Goal: Task Accomplishment & Management: Use online tool/utility

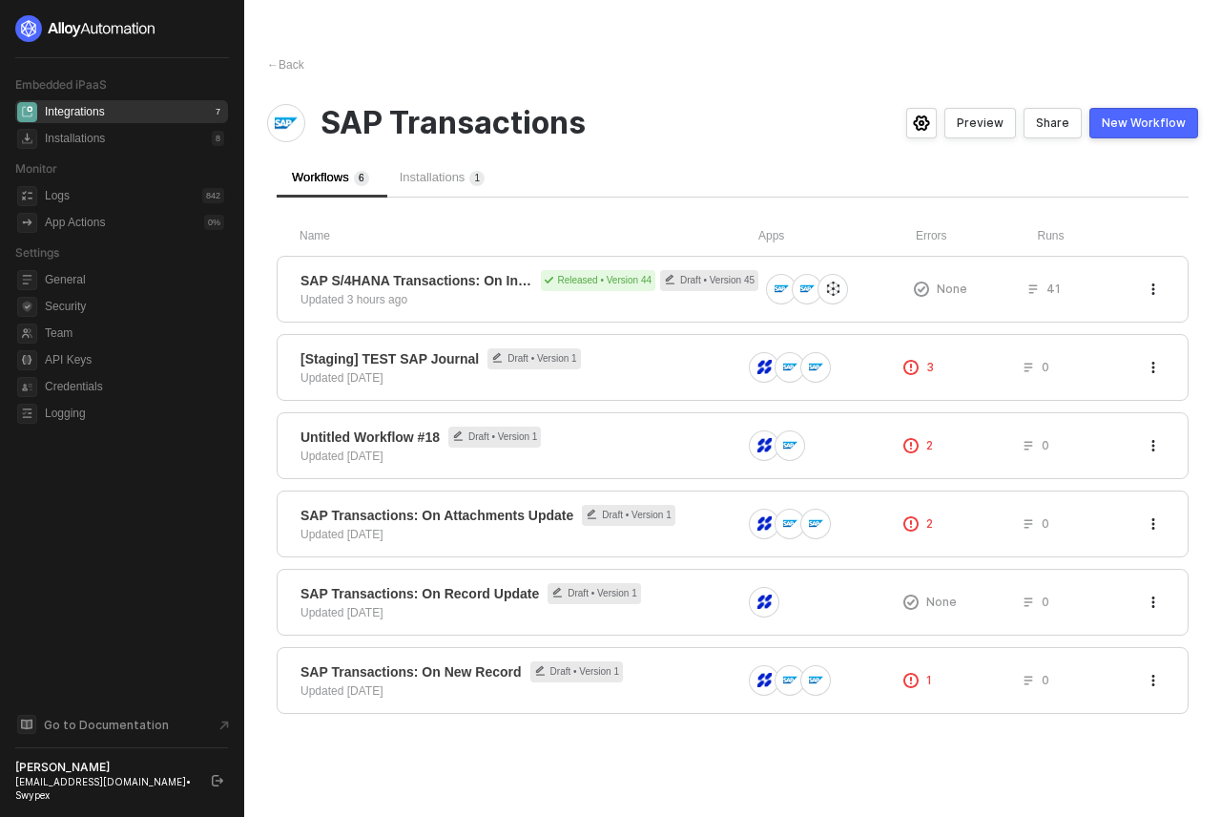
click at [650, 110] on div "SAP Transactions" at bounding box center [545, 123] width 557 height 38
click at [479, 606] on div "SAP Transactions: On Record Update Draft • Version 1 Updated 2 months ago" at bounding box center [520, 602] width 441 height 38
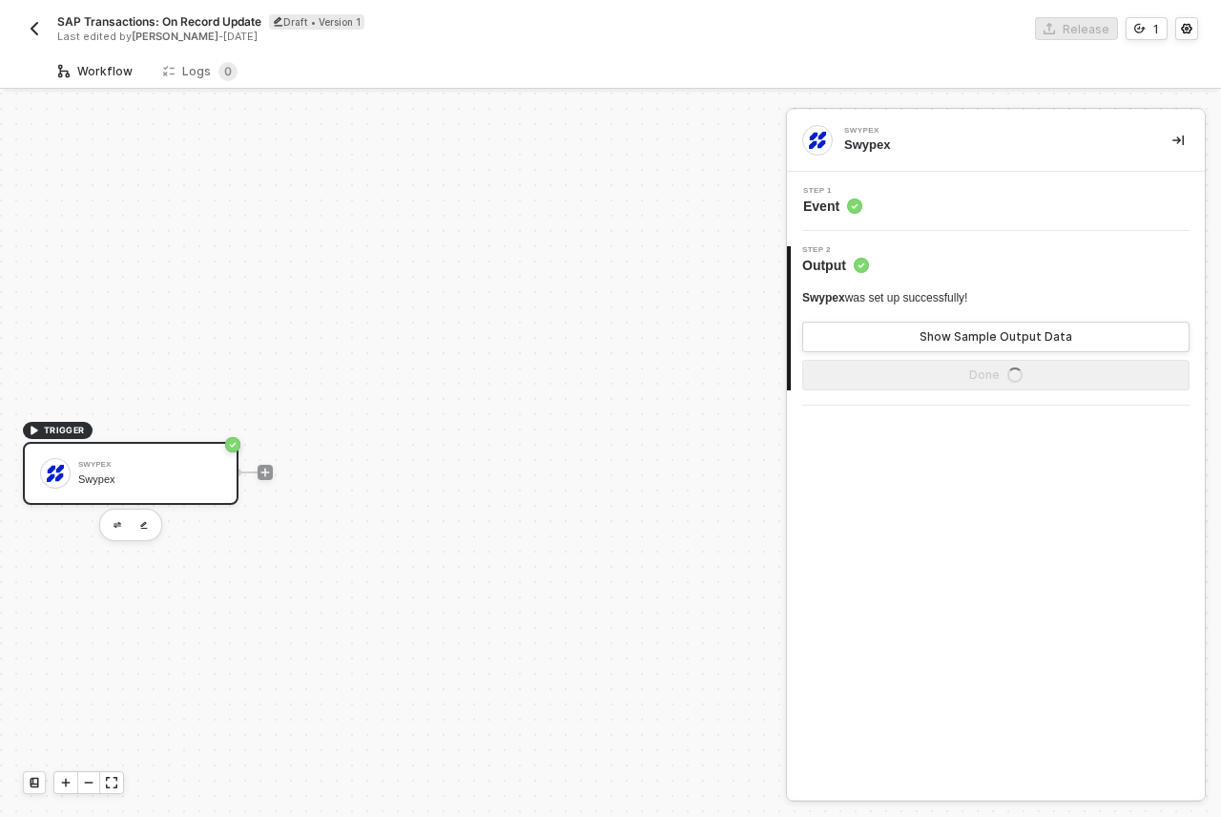
scroll to position [35, 0]
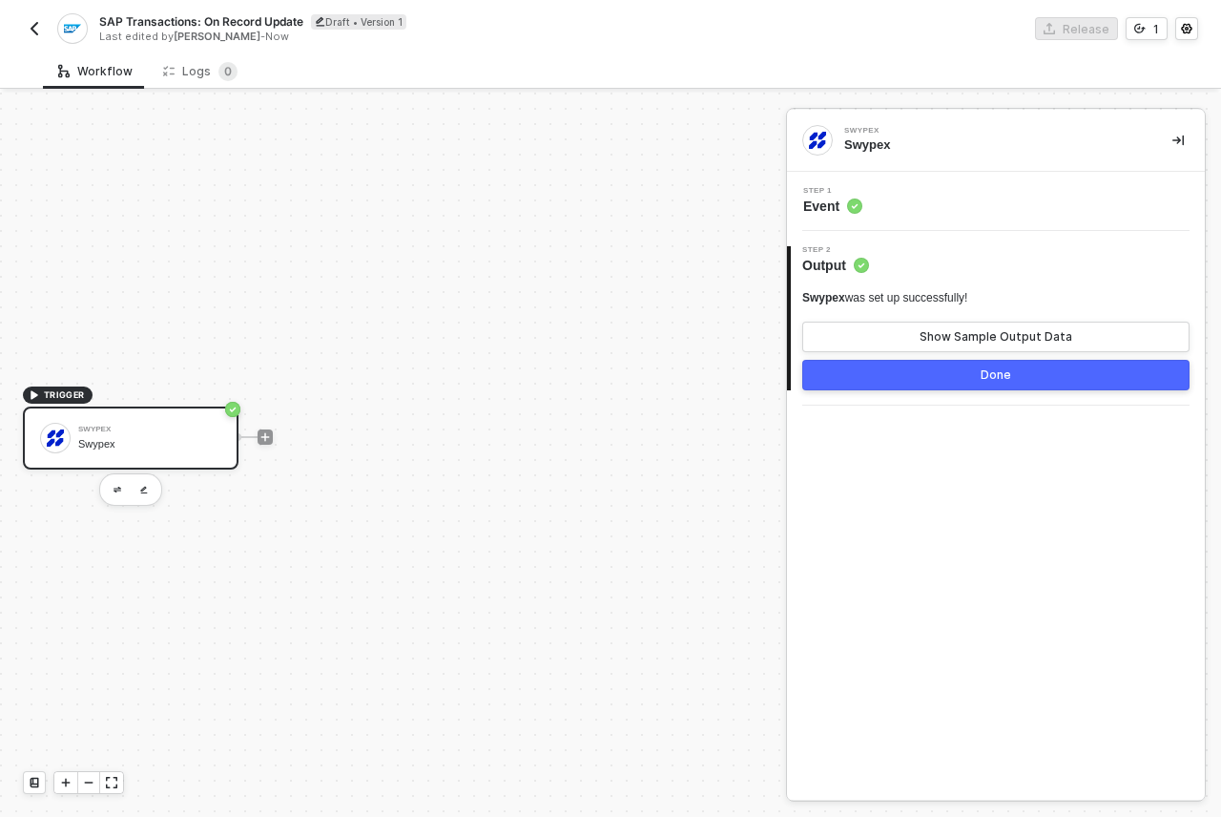
click at [40, 26] on img "button" at bounding box center [34, 28] width 15 height 15
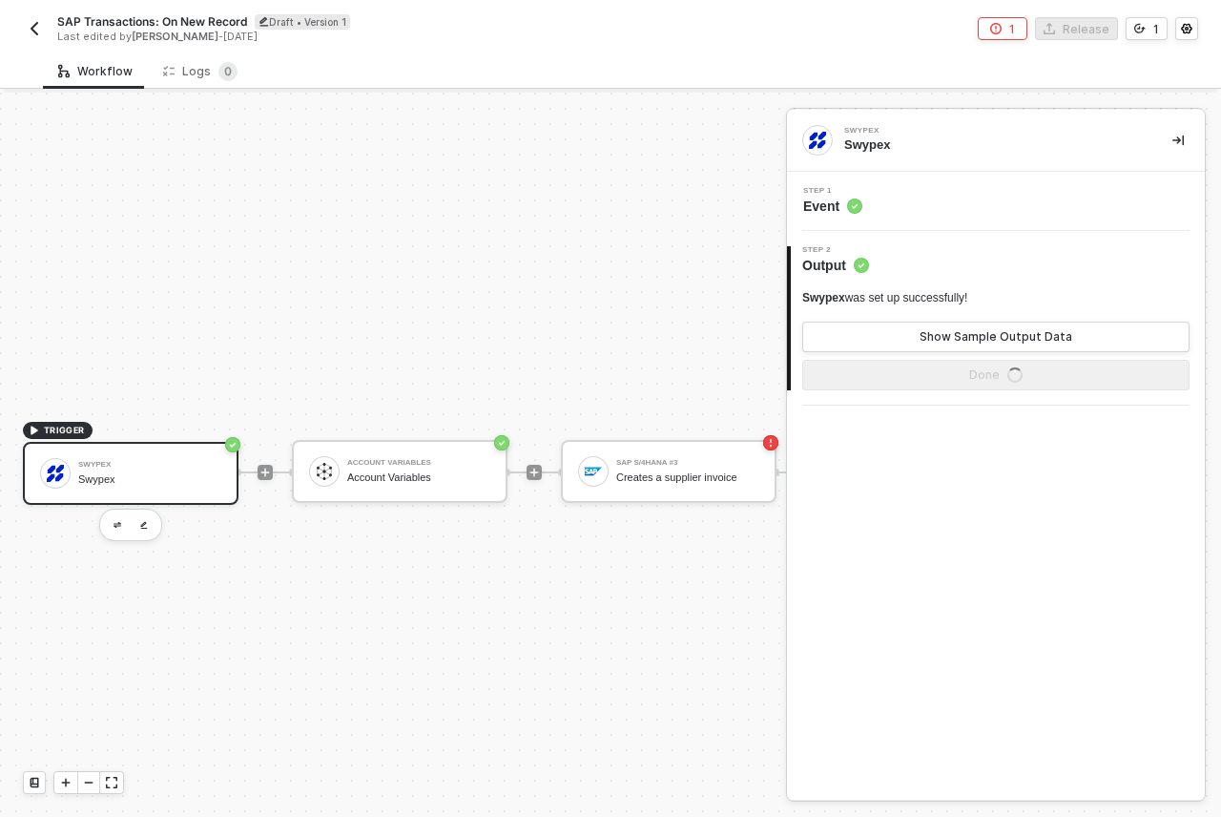
scroll to position [50, 0]
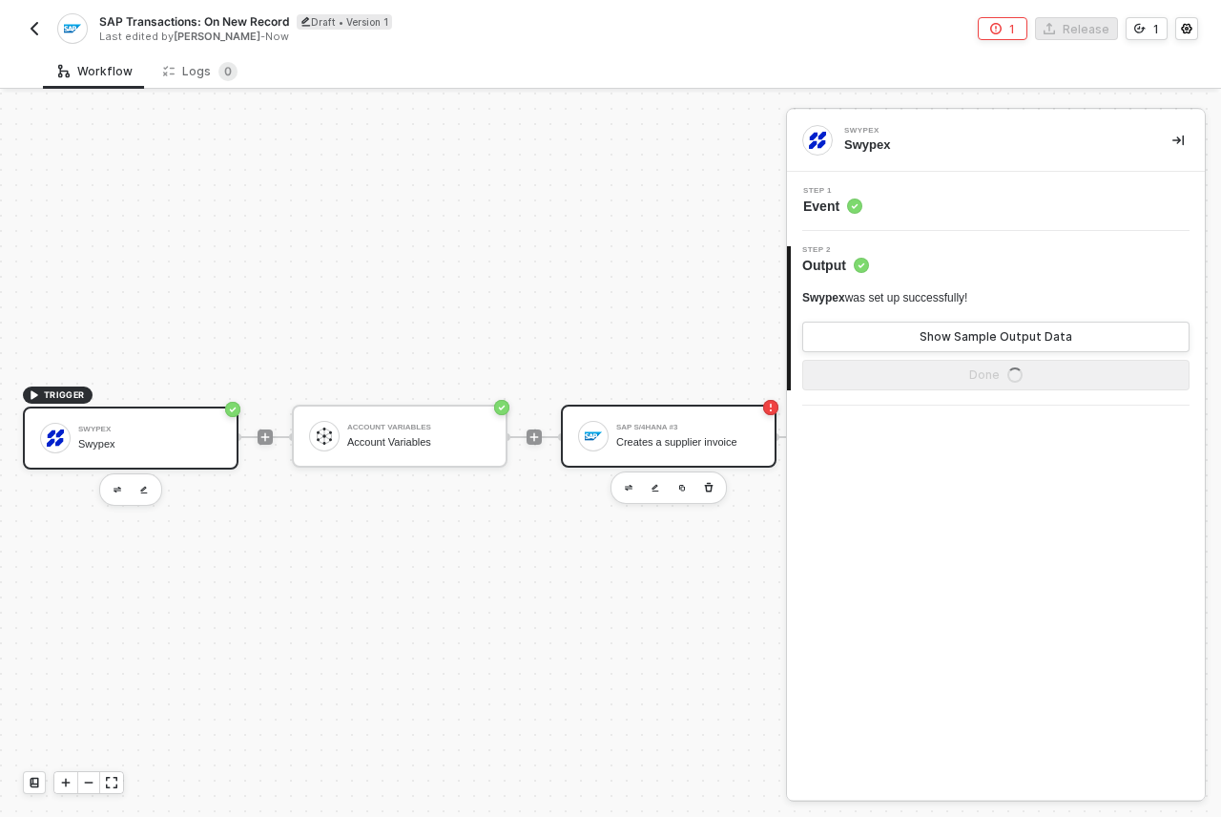
click at [660, 436] on div "Creates a supplier invoice" at bounding box center [687, 442] width 143 height 12
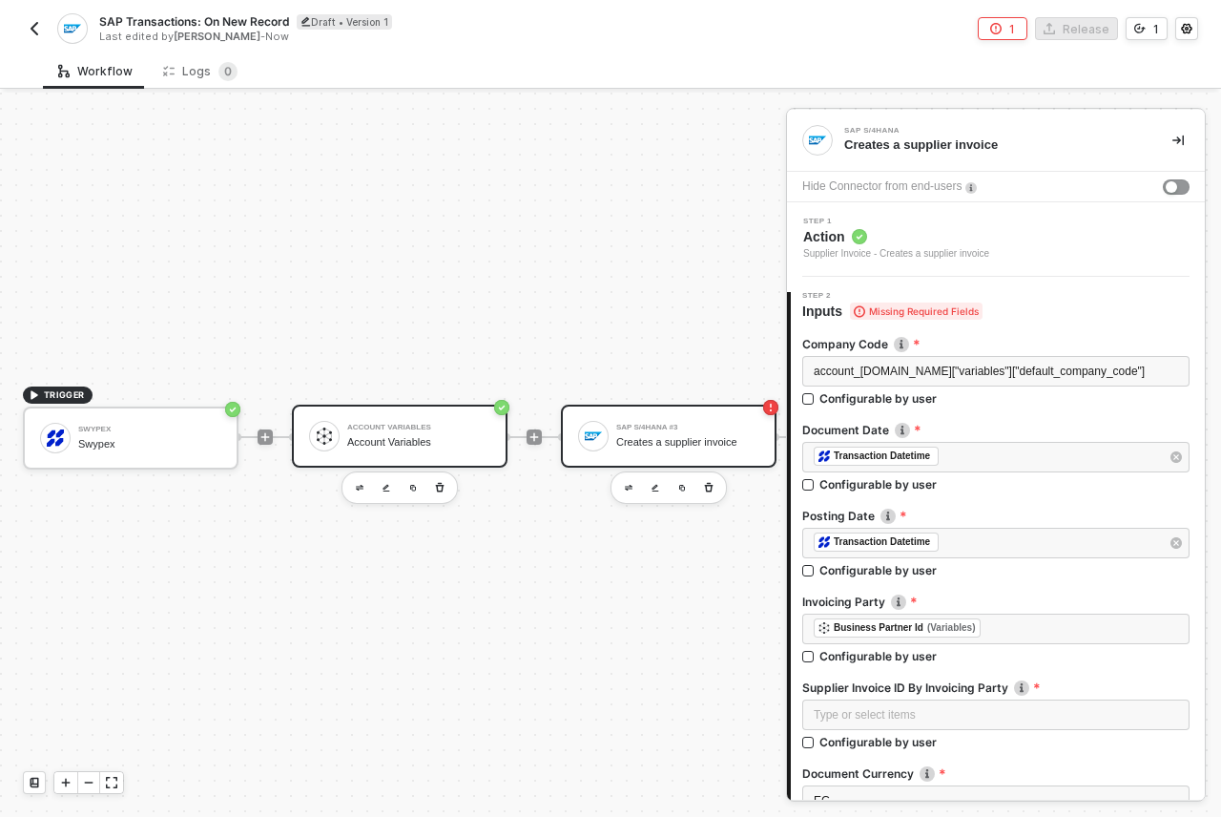
click at [456, 436] on div "Account Variables" at bounding box center [418, 442] width 143 height 12
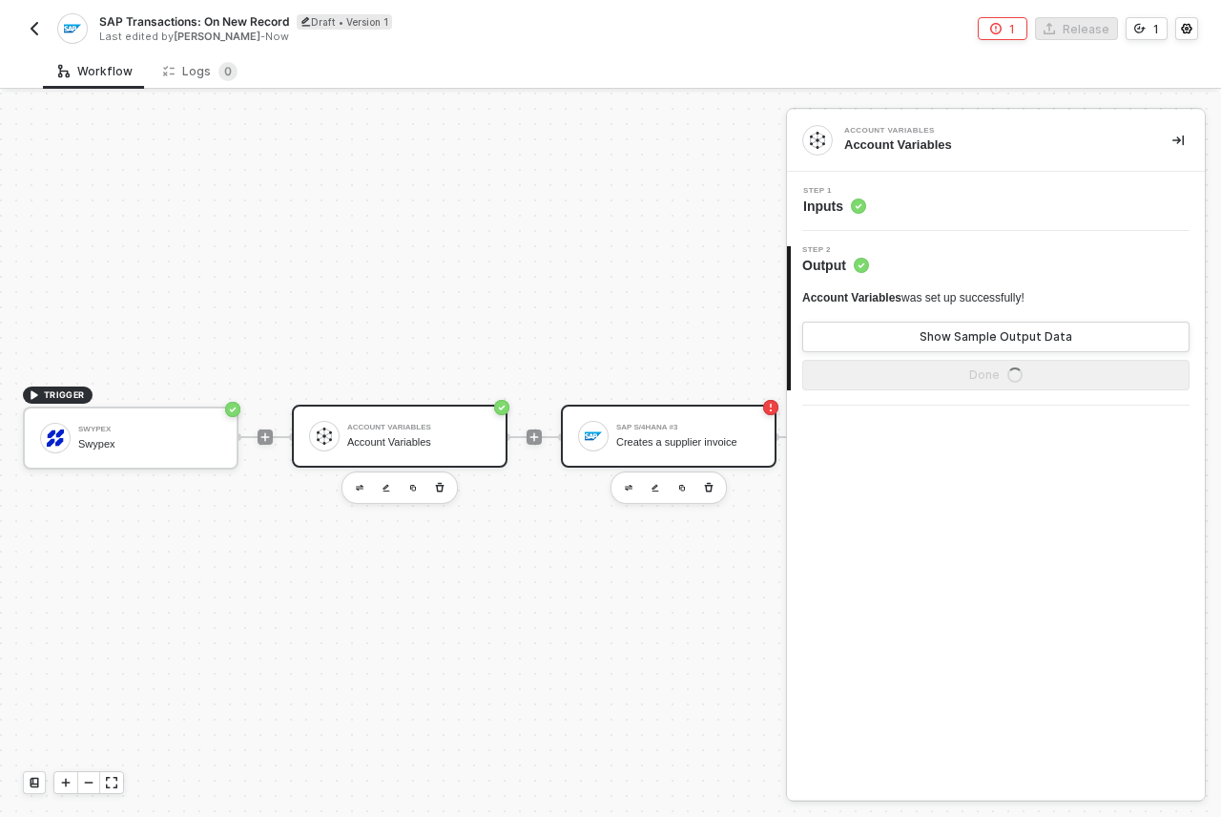
click at [665, 436] on div "Creates a supplier invoice" at bounding box center [687, 442] width 143 height 12
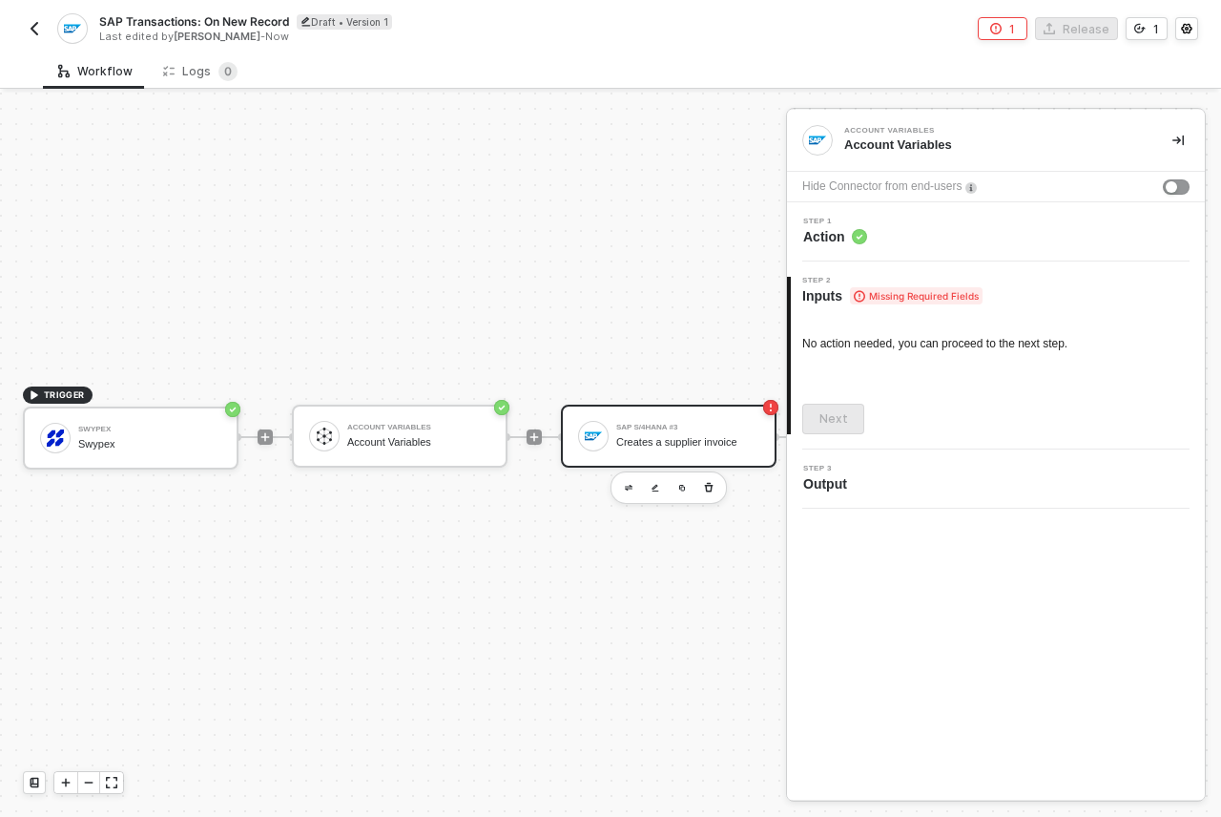
click at [675, 436] on div "Creates a supplier invoice" at bounding box center [687, 442] width 143 height 12
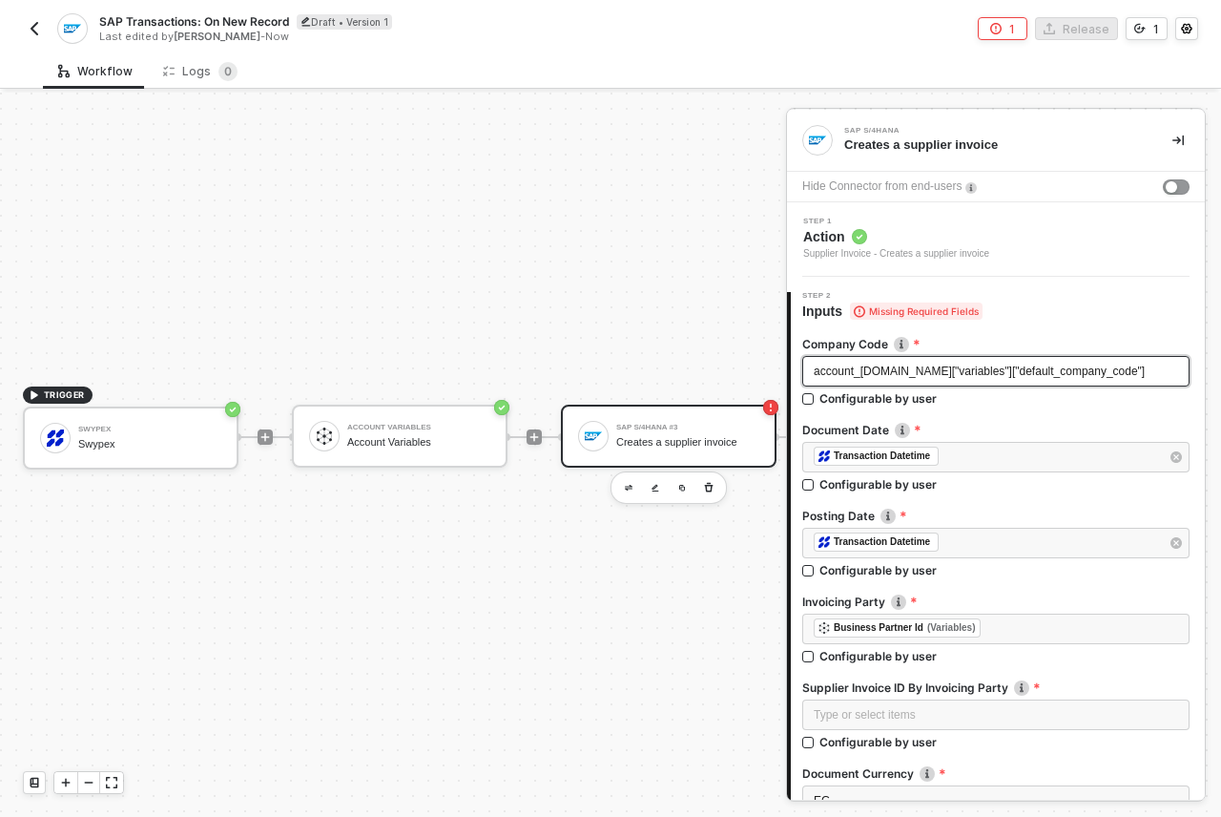
click at [949, 369] on span "account_[DOMAIN_NAME]["variables"]["default_company_code"]" at bounding box center [979, 370] width 331 height 13
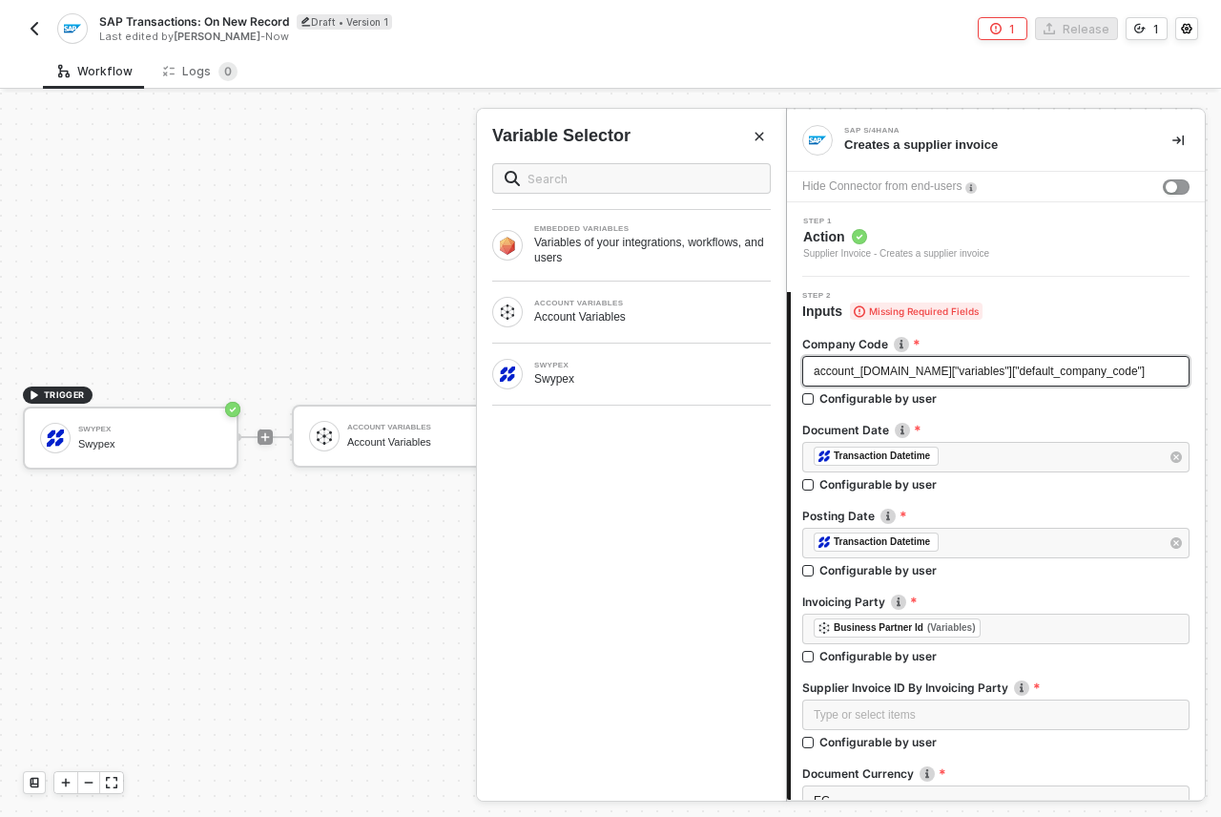
click at [1060, 371] on span "account_[DOMAIN_NAME]["variables"]["default_company_code"]" at bounding box center [979, 370] width 331 height 13
click at [630, 322] on div "Account Variables" at bounding box center [652, 316] width 237 height 15
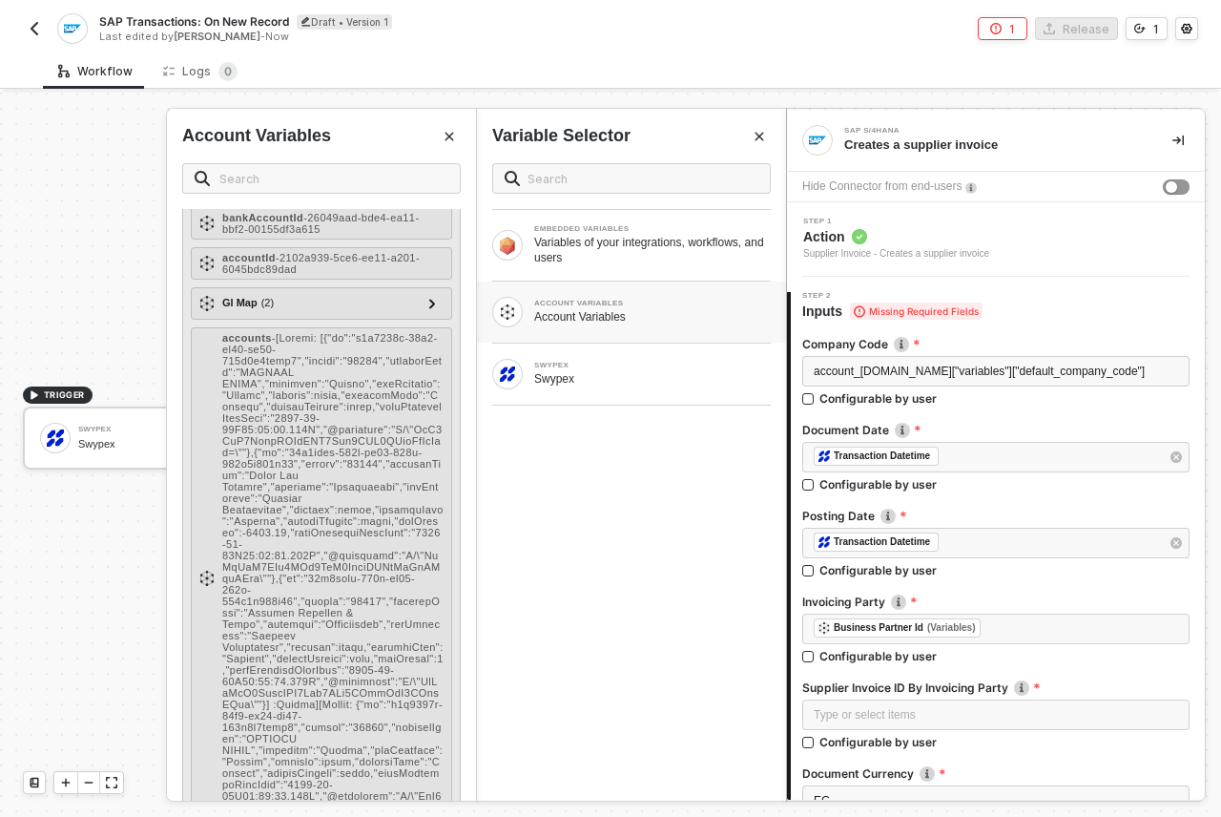
scroll to position [0, 0]
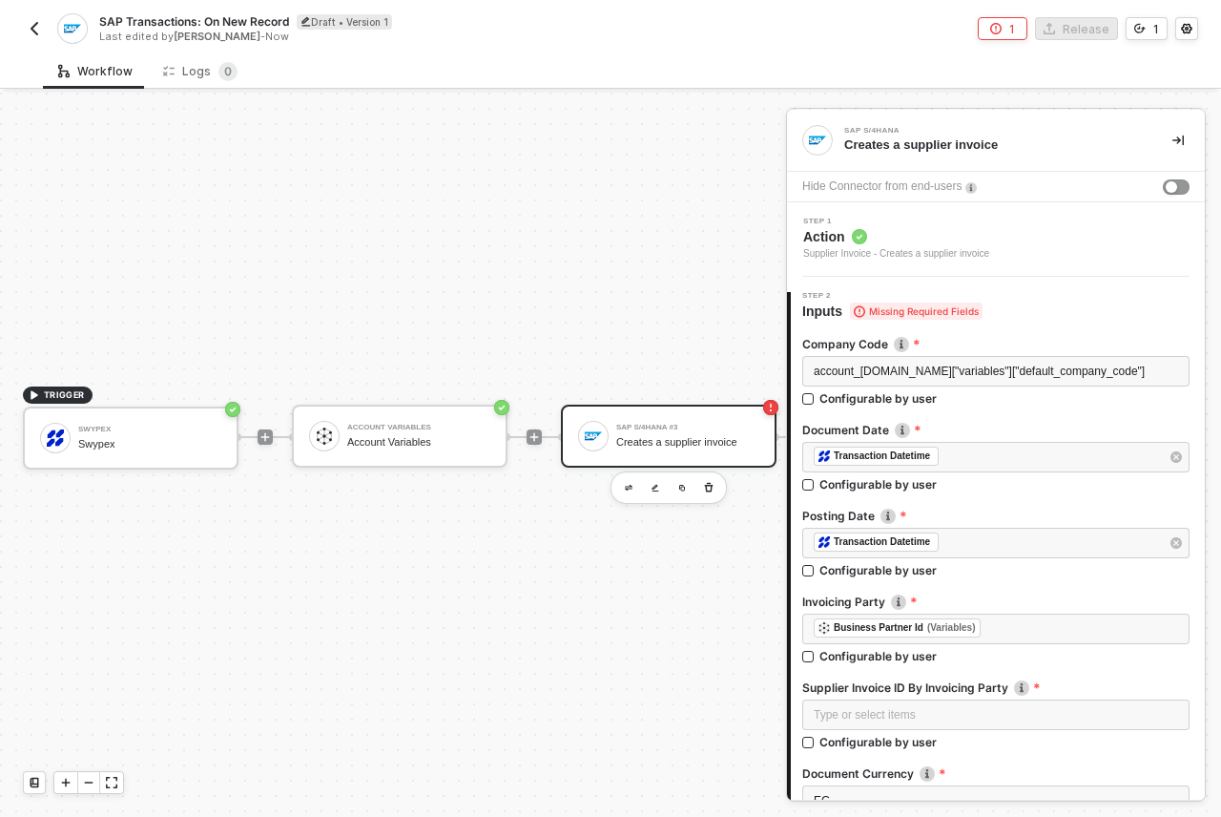
click at [39, 28] on img "button" at bounding box center [34, 28] width 15 height 15
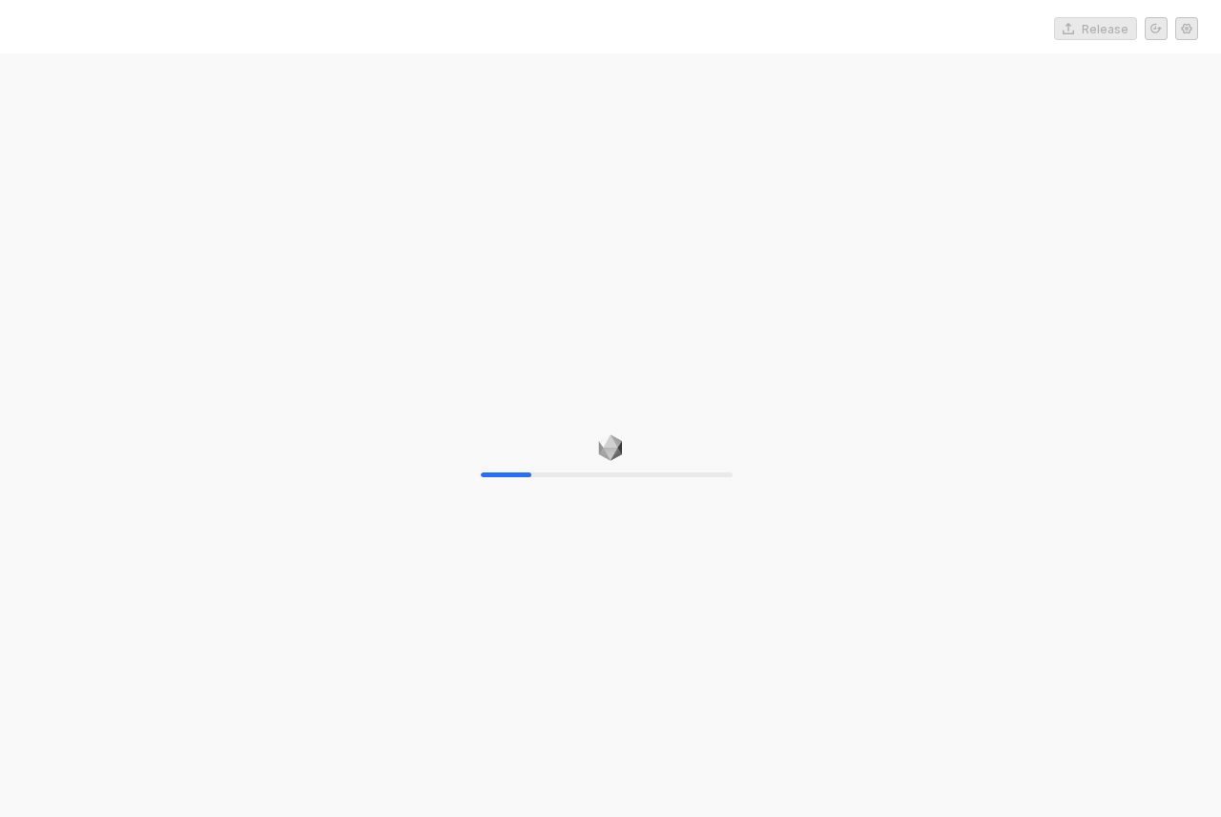
click at [416, 291] on div "20%" at bounding box center [610, 461] width 1221 height 817
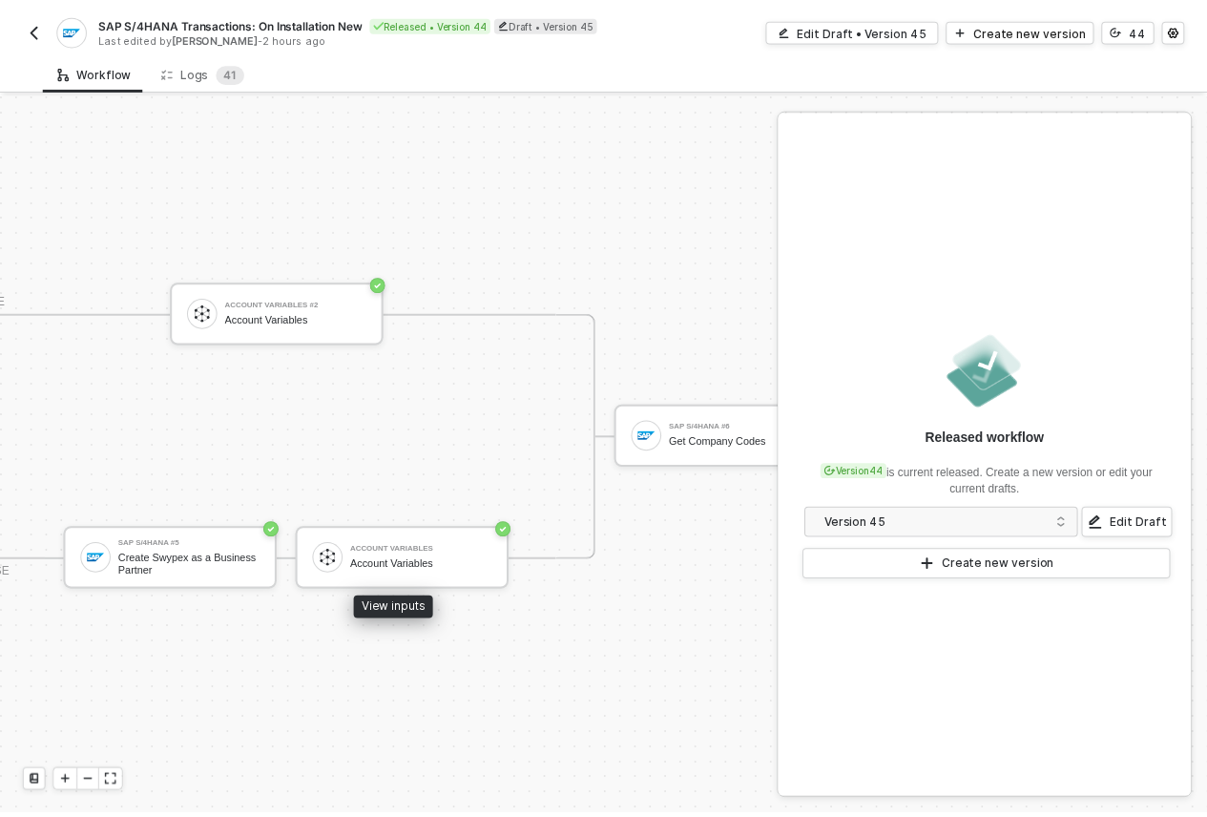
scroll to position [50, 1333]
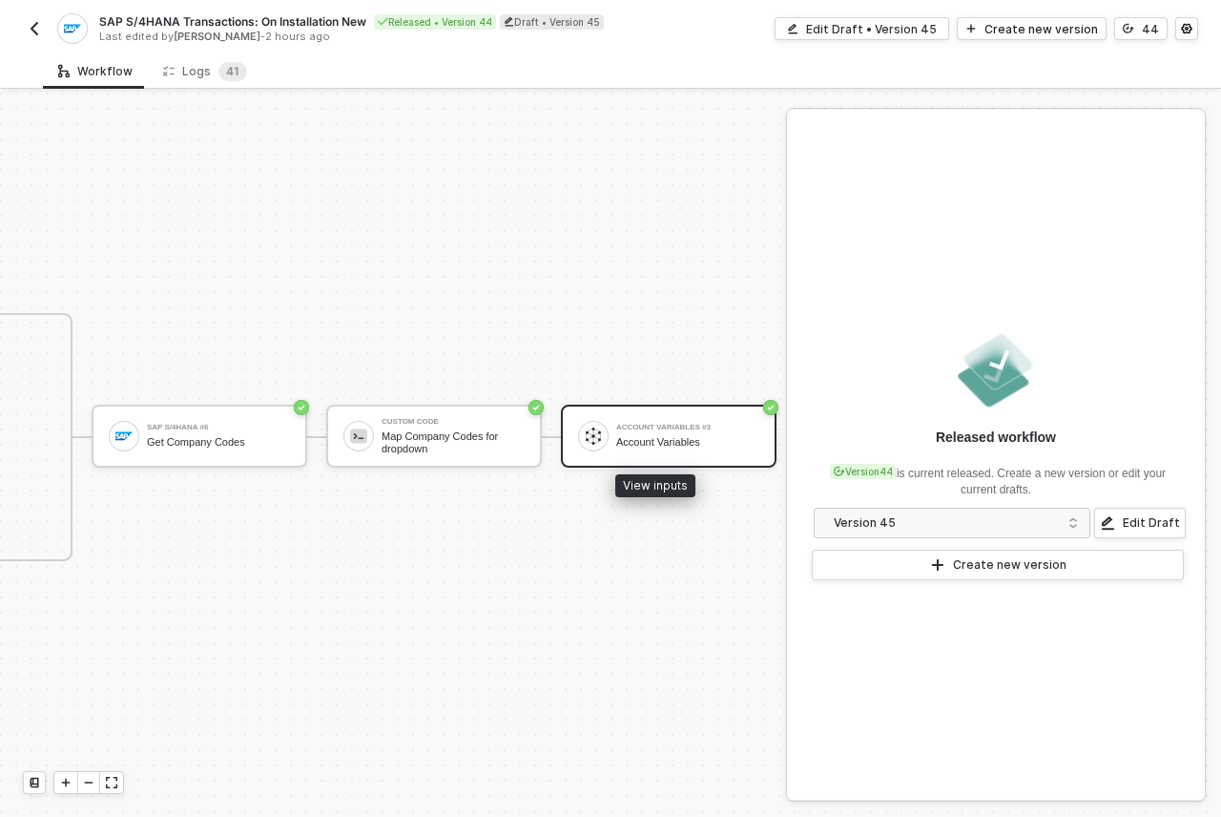
click at [616, 436] on div "Account Variables" at bounding box center [687, 442] width 143 height 12
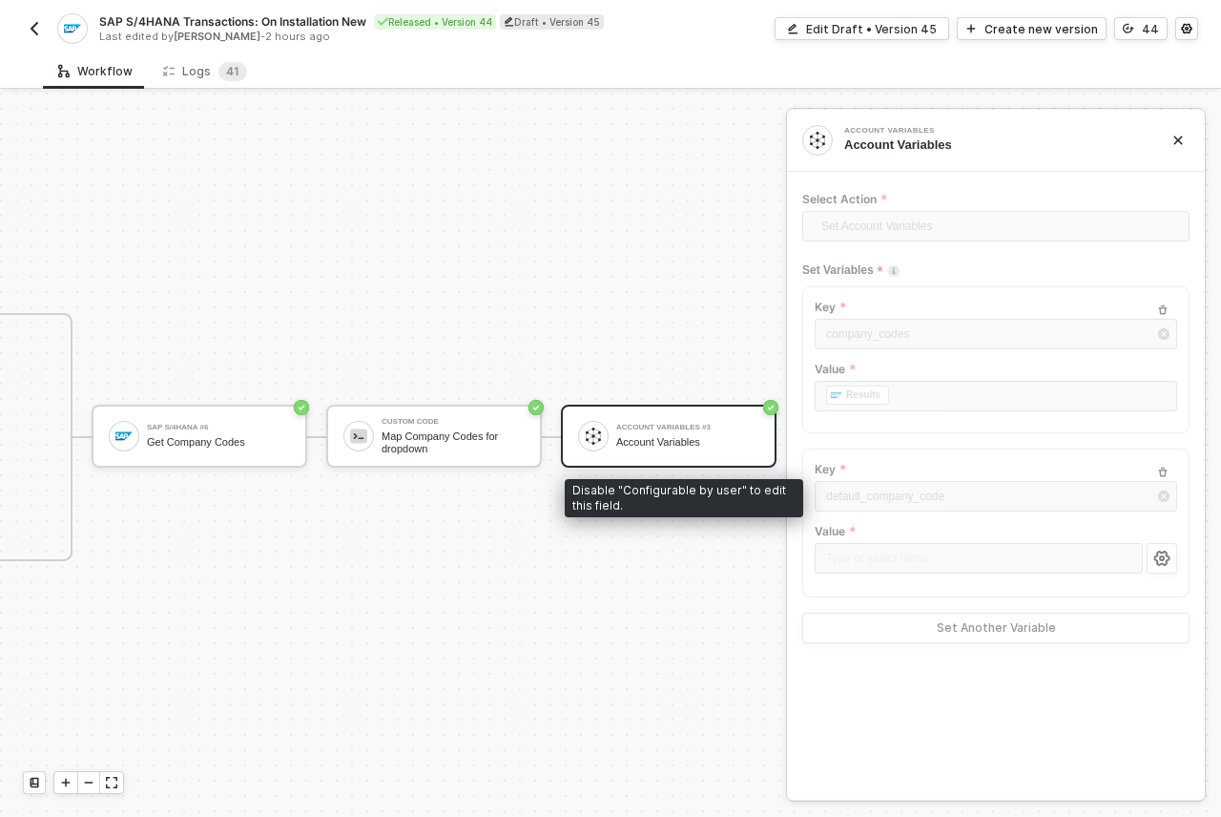
click at [931, 501] on div "default_company_code" at bounding box center [996, 498] width 362 height 34
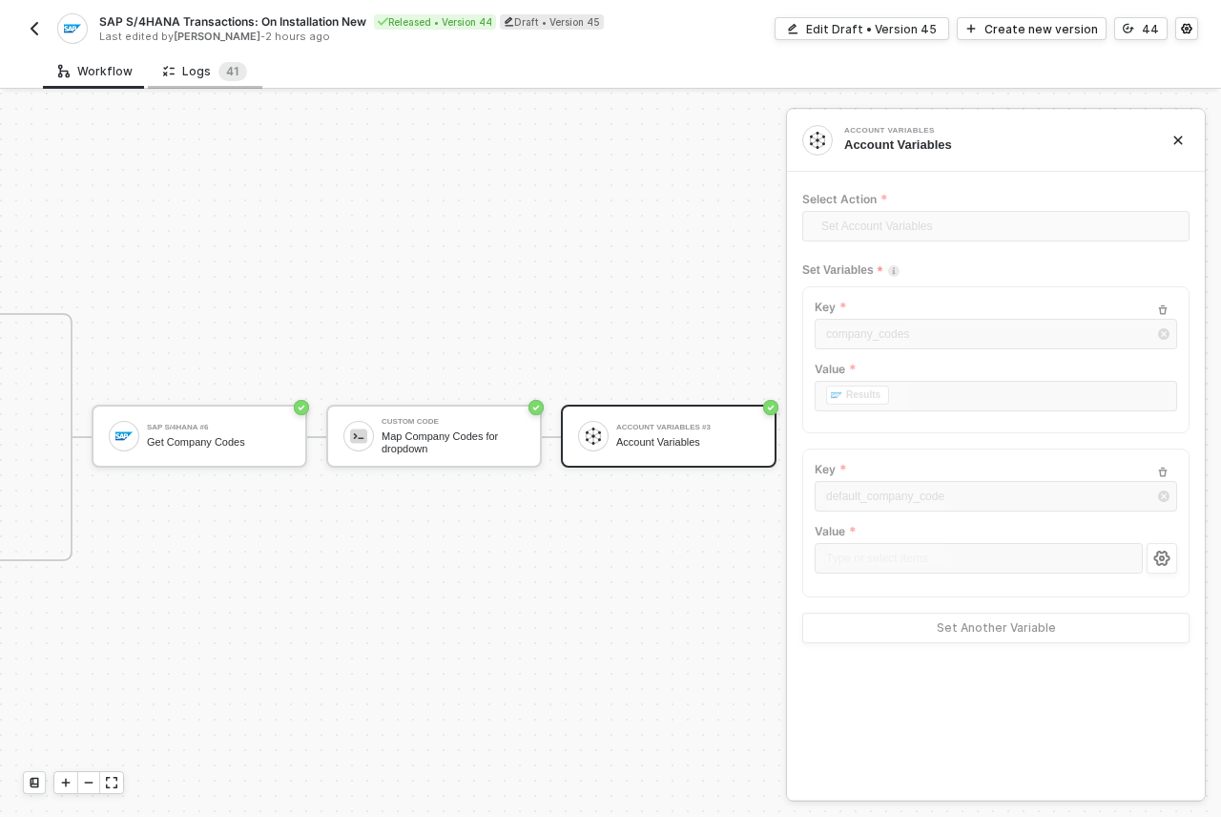
click at [206, 78] on div "Logs 4 1" at bounding box center [205, 71] width 84 height 19
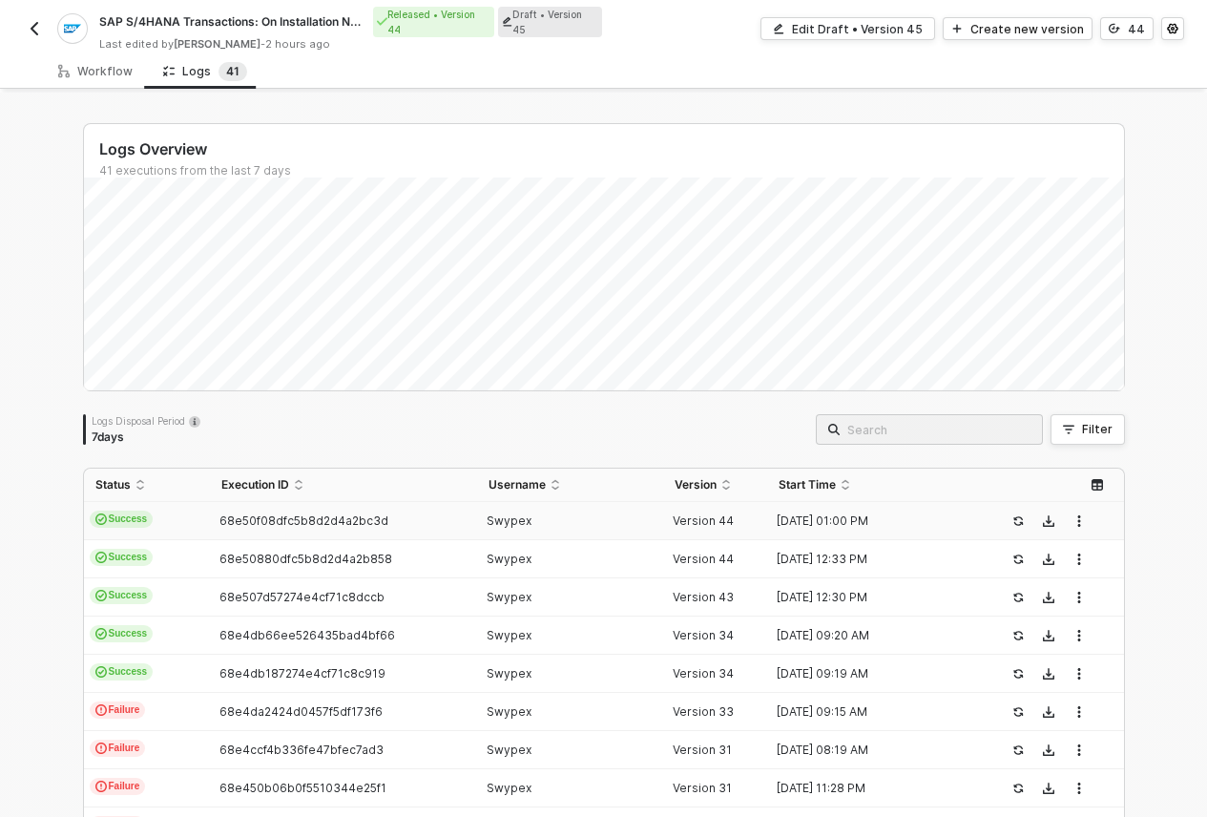
click at [457, 507] on td "68e50f08dfc5b8d2d4a2bc3d" at bounding box center [343, 521] width 267 height 38
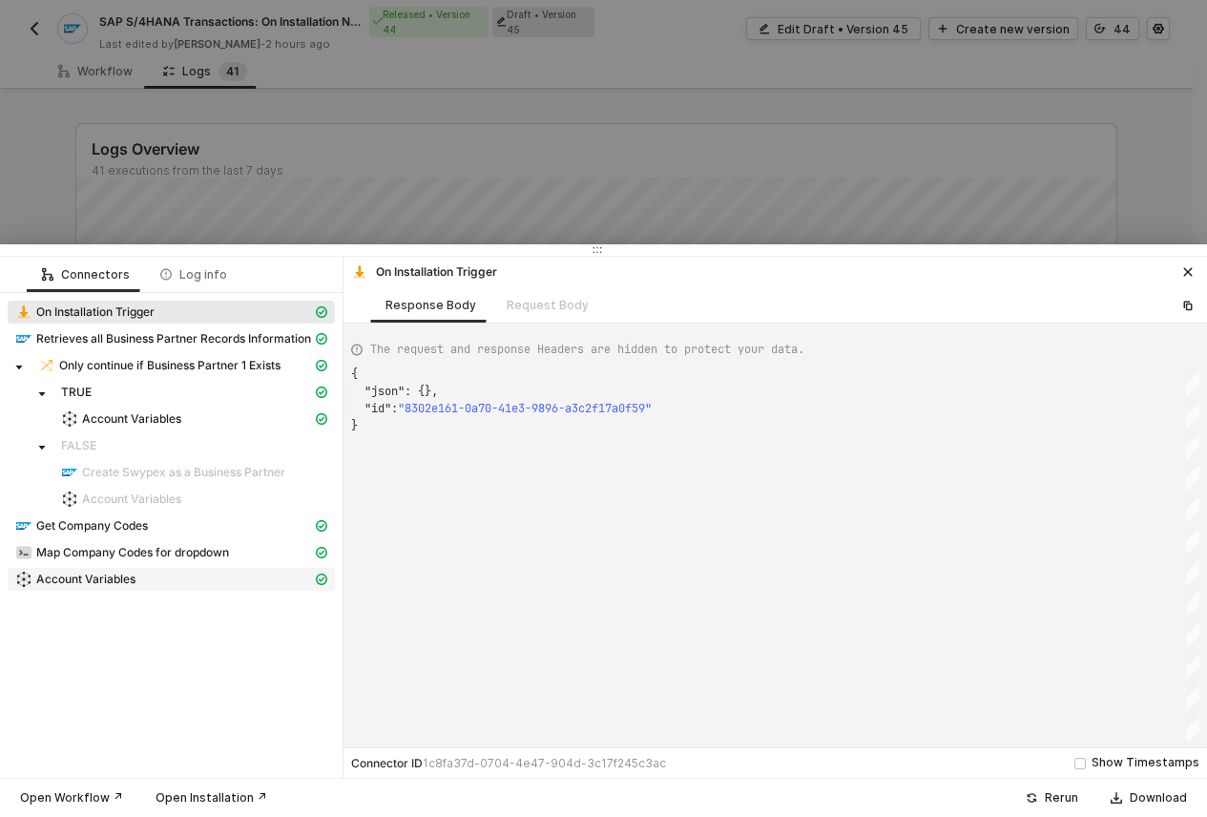
click at [143, 574] on div "Account Variables" at bounding box center [163, 578] width 297 height 17
type textarea "{ "json": { "variables": { "journalId": "de93c6eb-2393-f011-b41a-000d3a6da169",…"
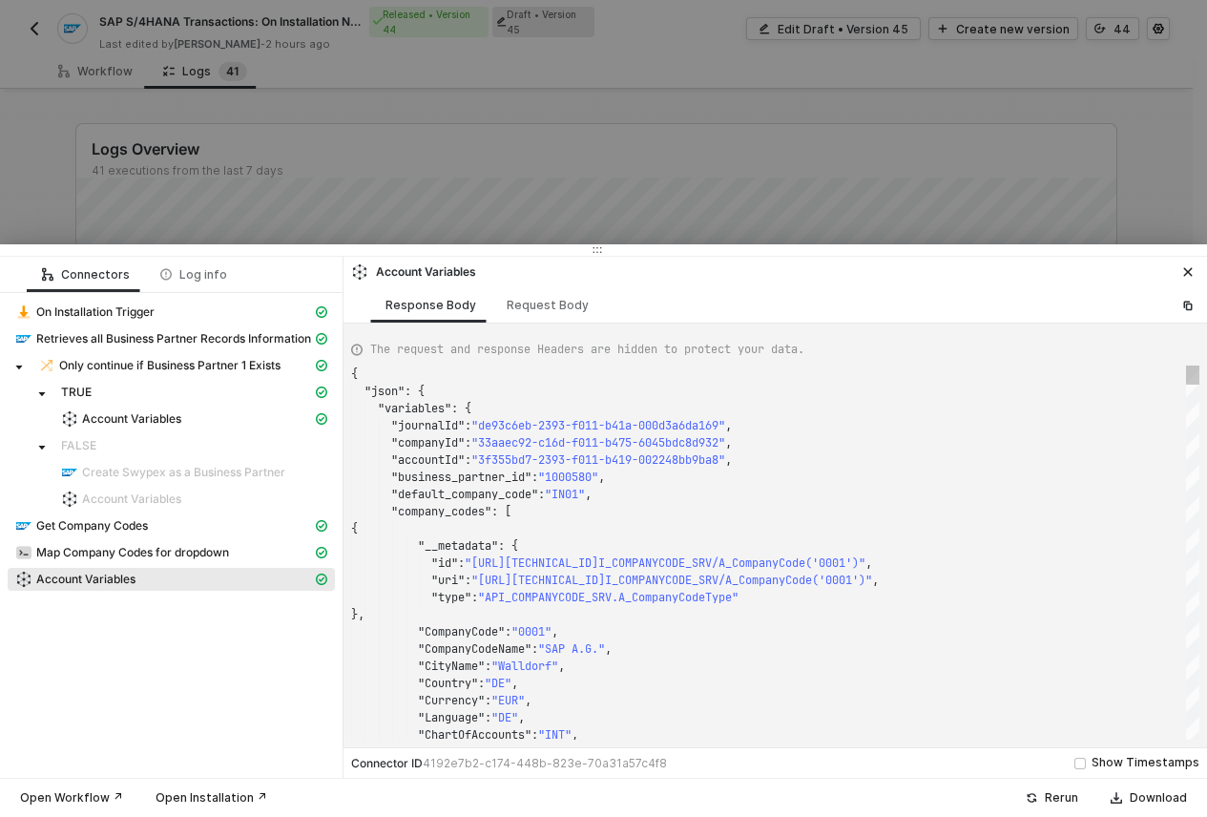
scroll to position [172, 0]
click at [426, 487] on div "{ "json" : { "variables" : { "journalId" : "de93c6eb-2393-f011-b41a-000d3a6da16…" at bounding box center [775, 552] width 848 height 374
click at [290, 172] on div at bounding box center [603, 408] width 1207 height 817
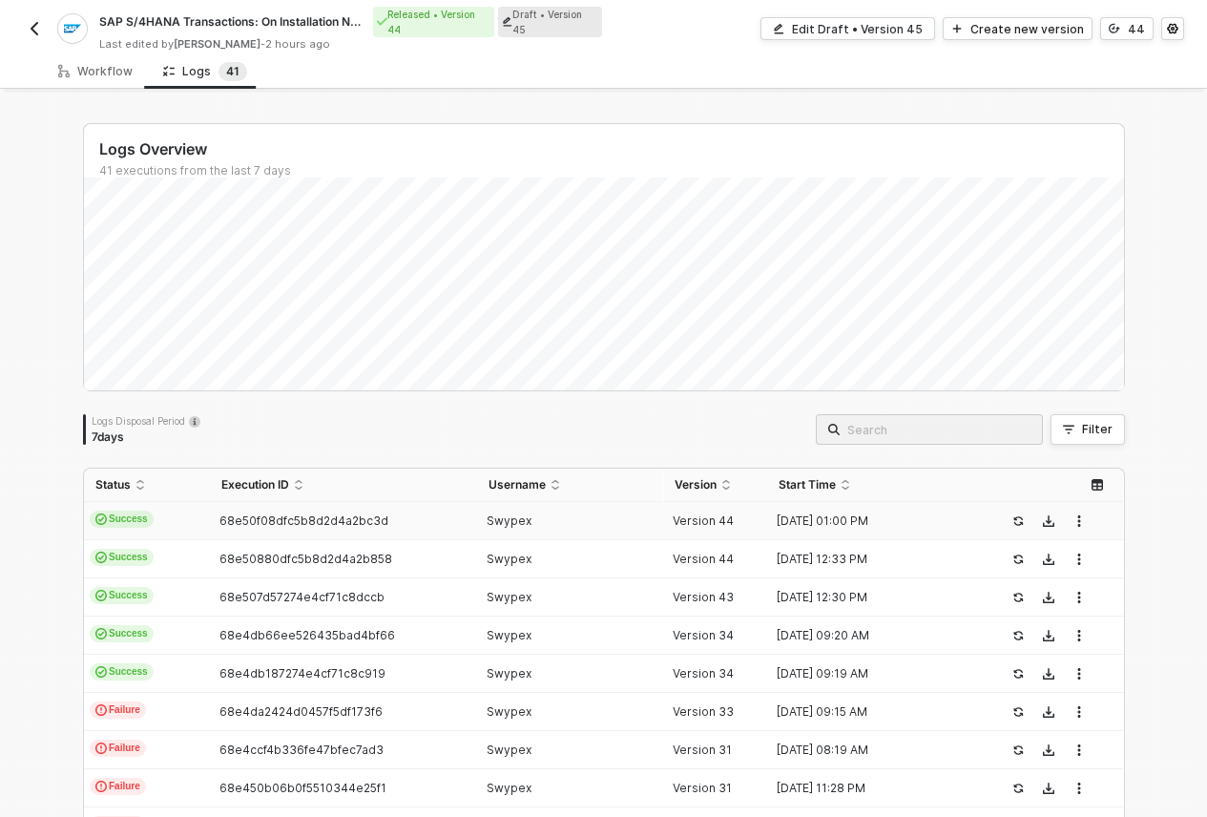
click at [39, 28] on img "button" at bounding box center [34, 28] width 15 height 15
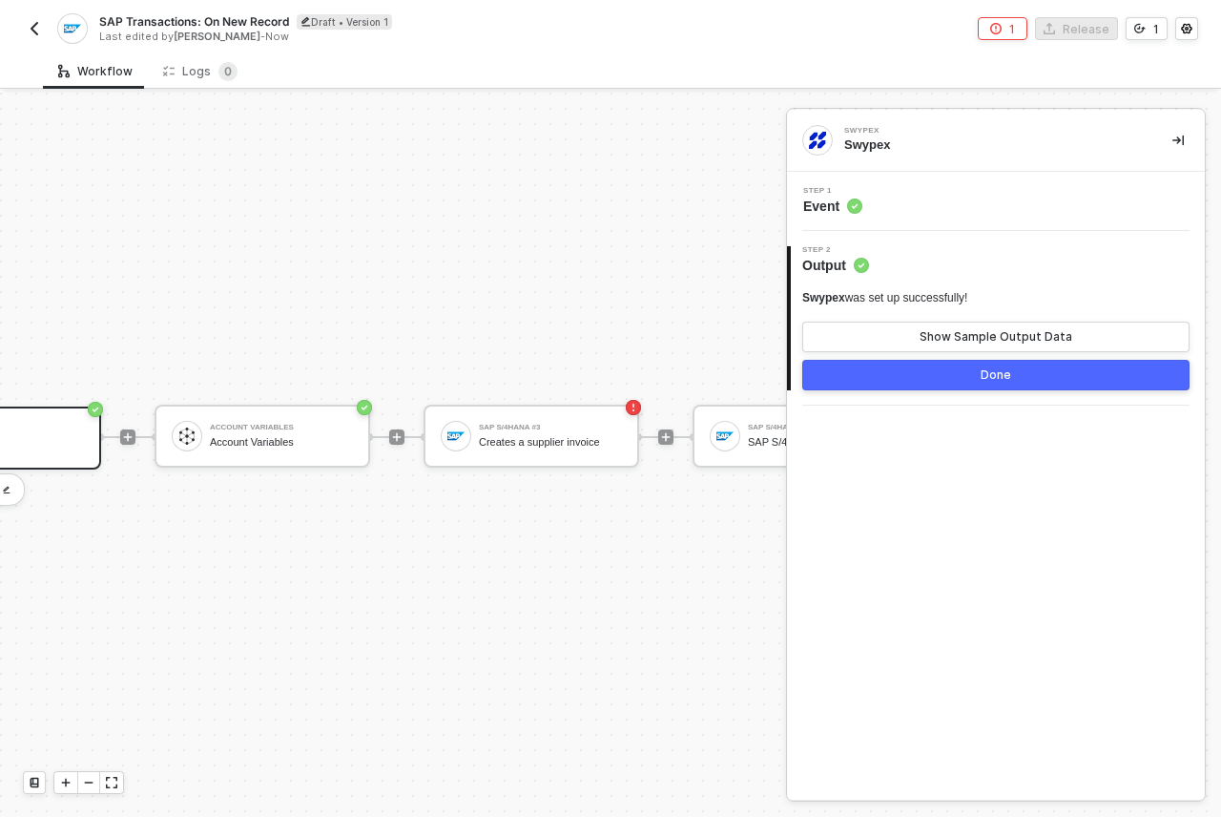
scroll to position [50, 139]
click at [529, 436] on div "Creates a supplier invoice" at bounding box center [548, 442] width 143 height 12
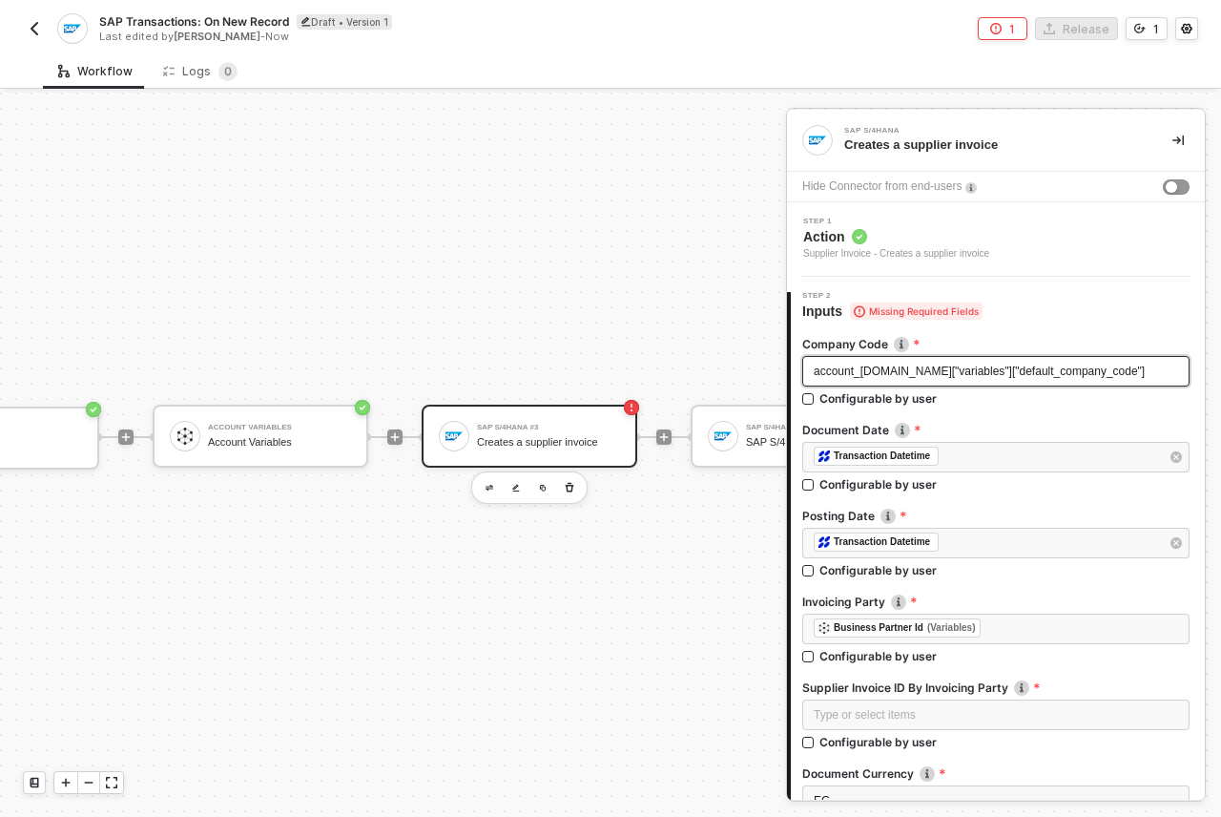
click at [959, 371] on span "account_[DOMAIN_NAME]["variables"]["default_company_code"]" at bounding box center [979, 370] width 331 height 13
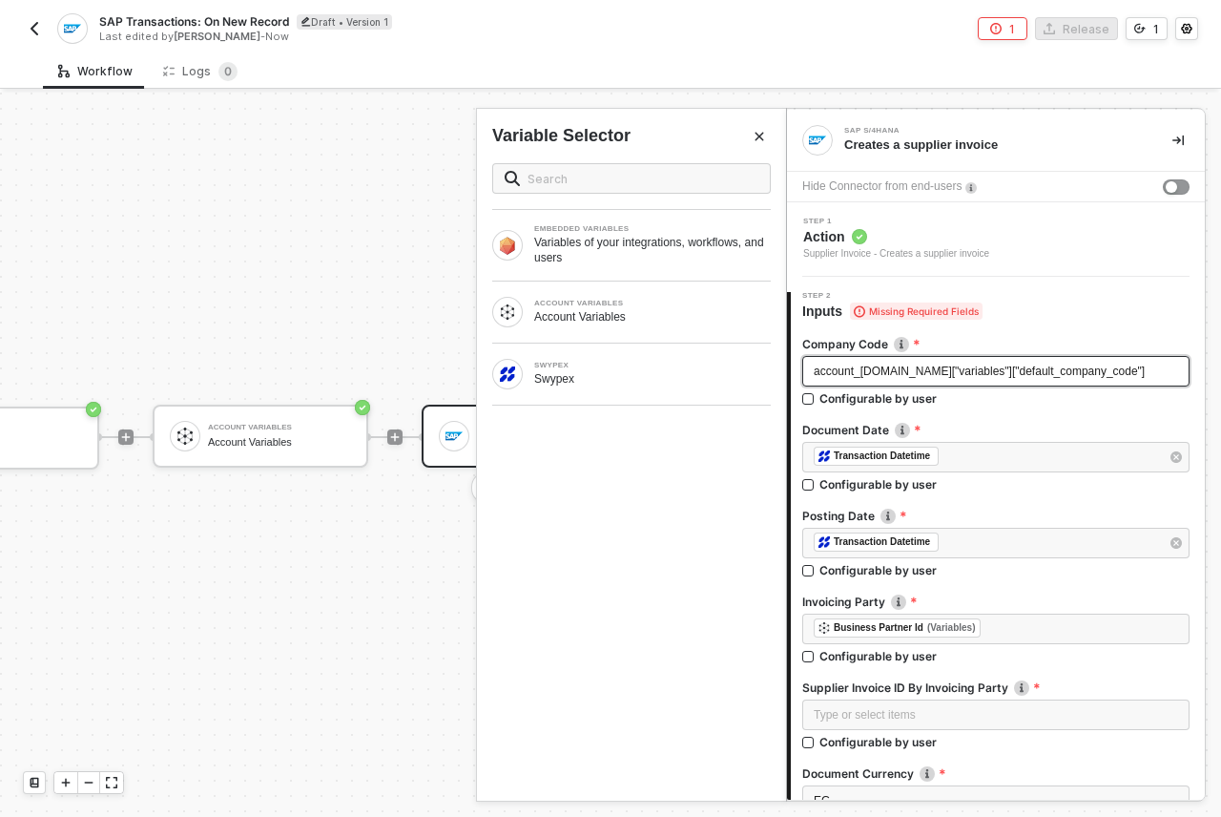
click at [1011, 372] on span "account_[DOMAIN_NAME]["variables"]["default_company_code"]" at bounding box center [979, 370] width 331 height 13
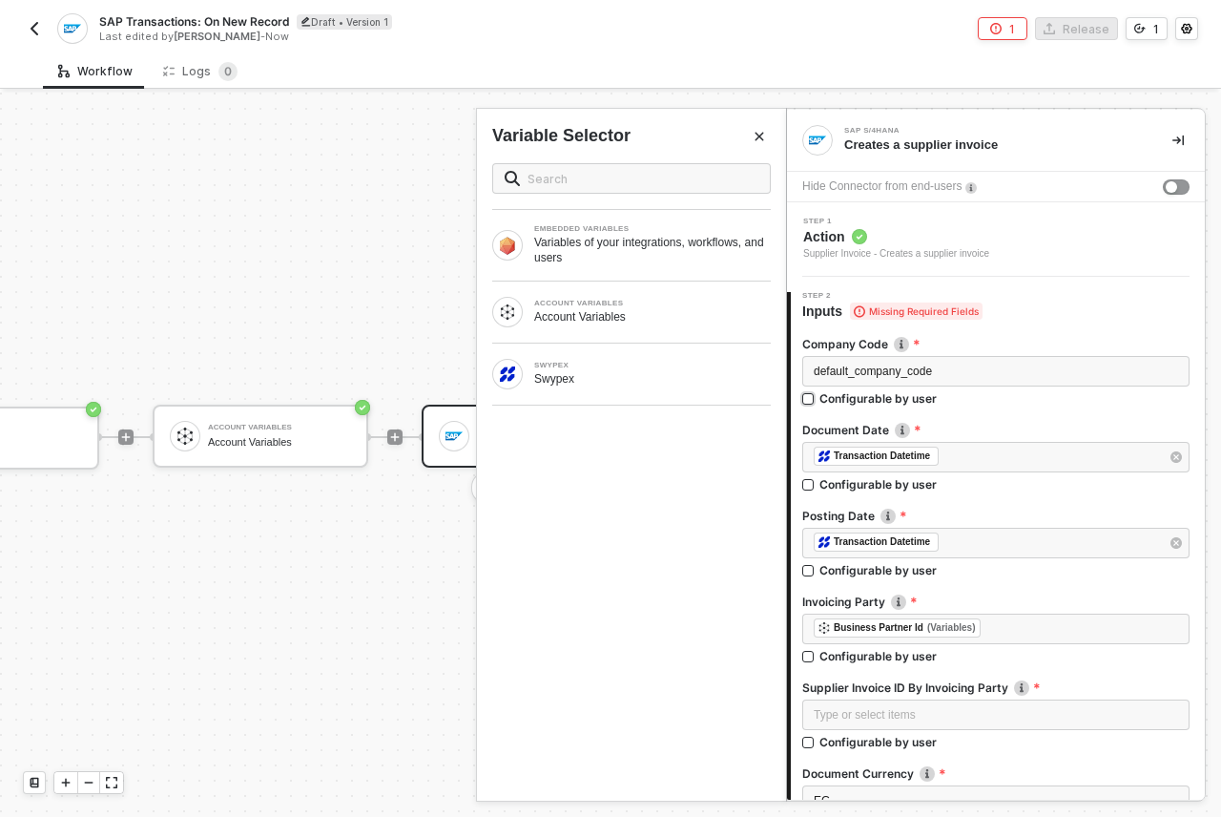
click at [986, 399] on label "Configurable by user" at bounding box center [995, 398] width 387 height 16
click at [816, 399] on input "Configurable by user" at bounding box center [808, 399] width 13 height 13
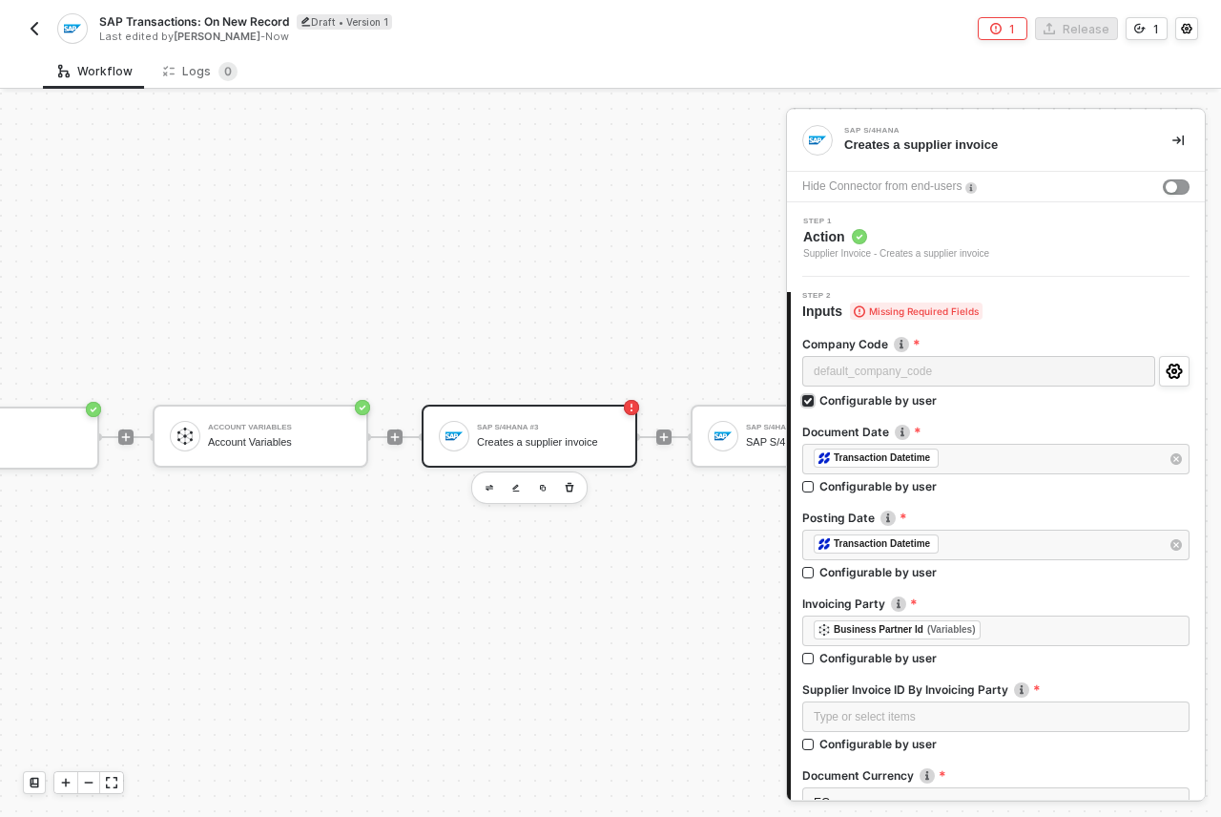
click at [925, 397] on div "Configurable by user" at bounding box center [877, 400] width 117 height 16
click at [816, 397] on input "Configurable by user" at bounding box center [808, 401] width 13 height 13
checkbox input "false"
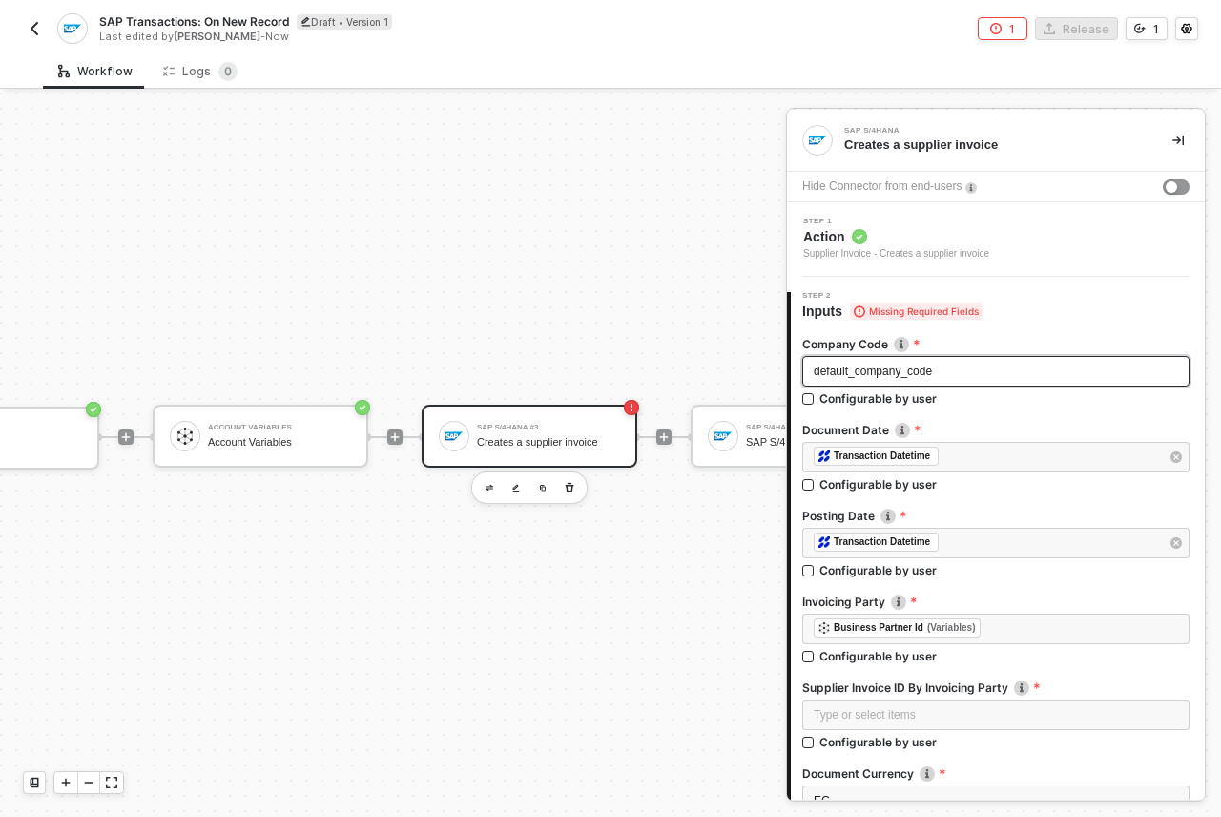
click at [1040, 369] on div "default_company_code" at bounding box center [996, 371] width 364 height 18
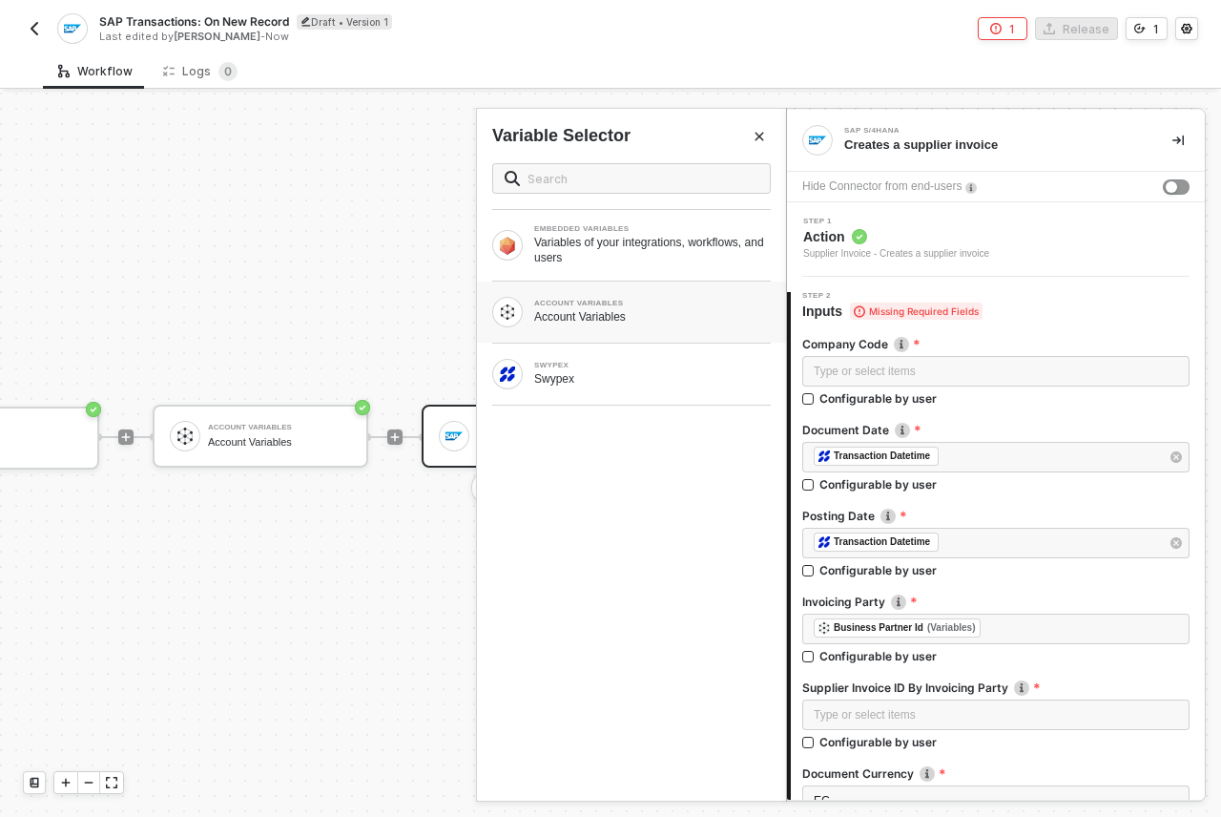
click at [637, 320] on div "Account Variables" at bounding box center [652, 316] width 237 height 15
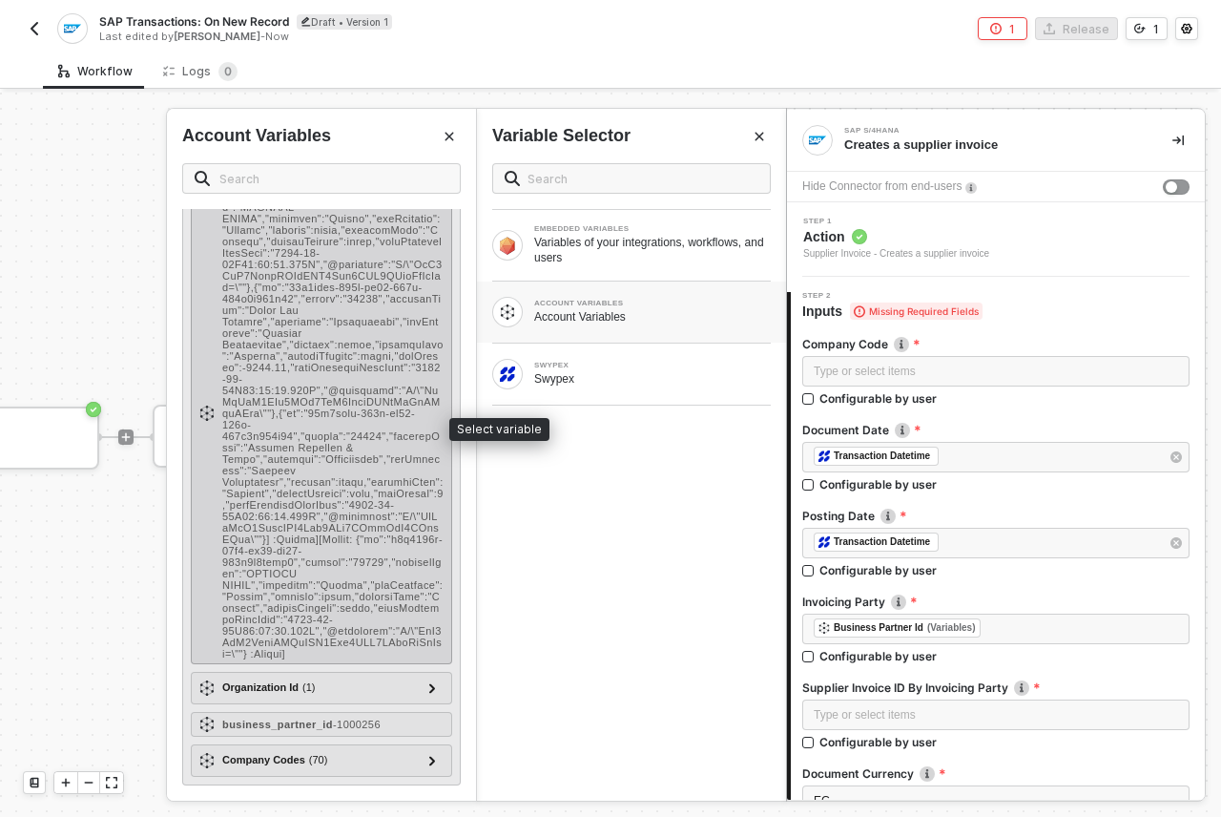
scroll to position [0, 0]
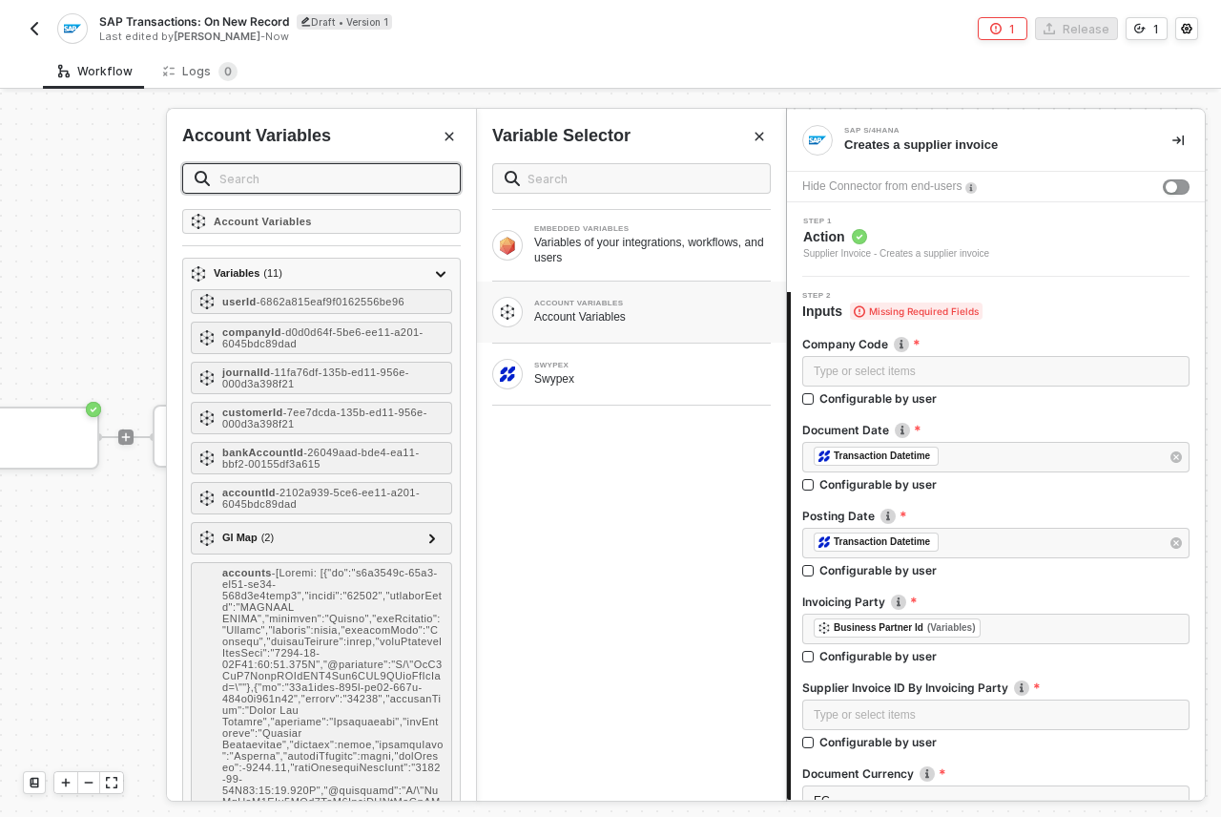
click at [310, 172] on input "text" at bounding box center [333, 178] width 229 height 21
paste input "default_company_code"
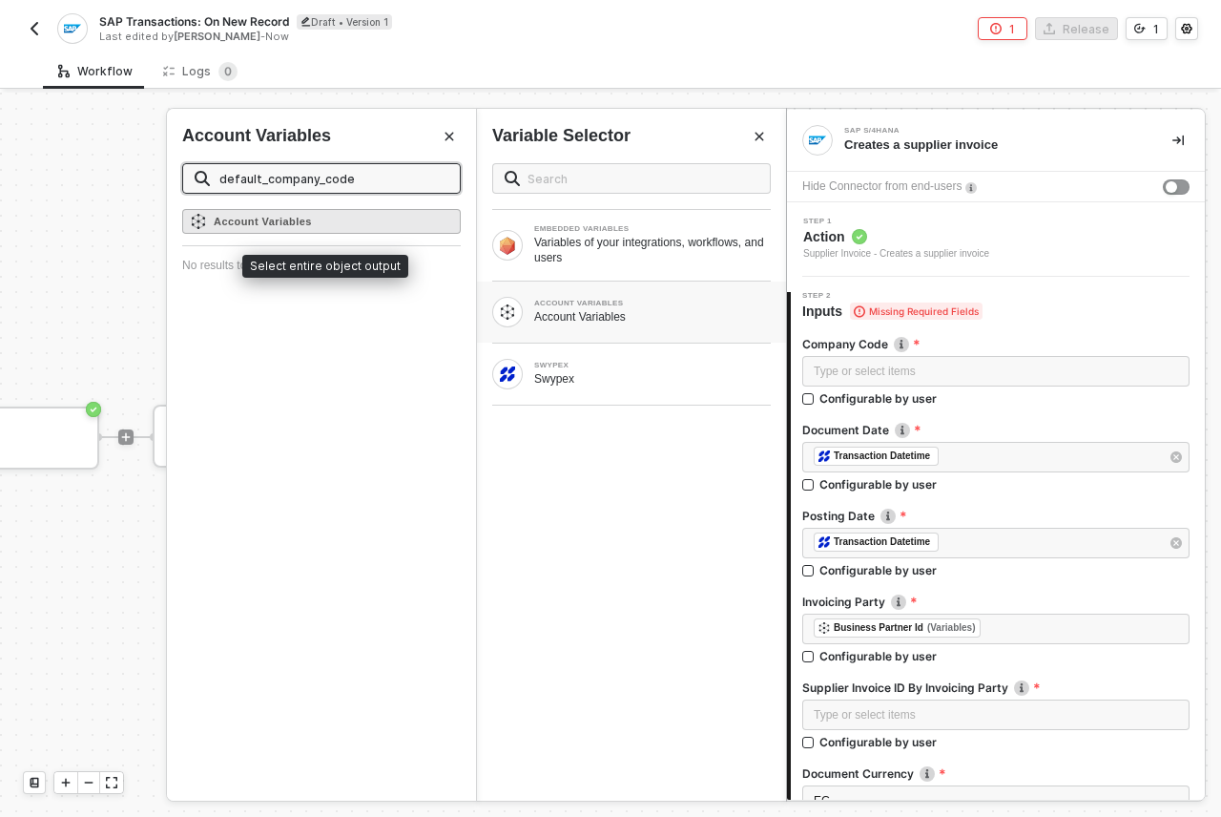
type input "default_company_code"
click at [319, 218] on div "Account Variables" at bounding box center [321, 221] width 279 height 25
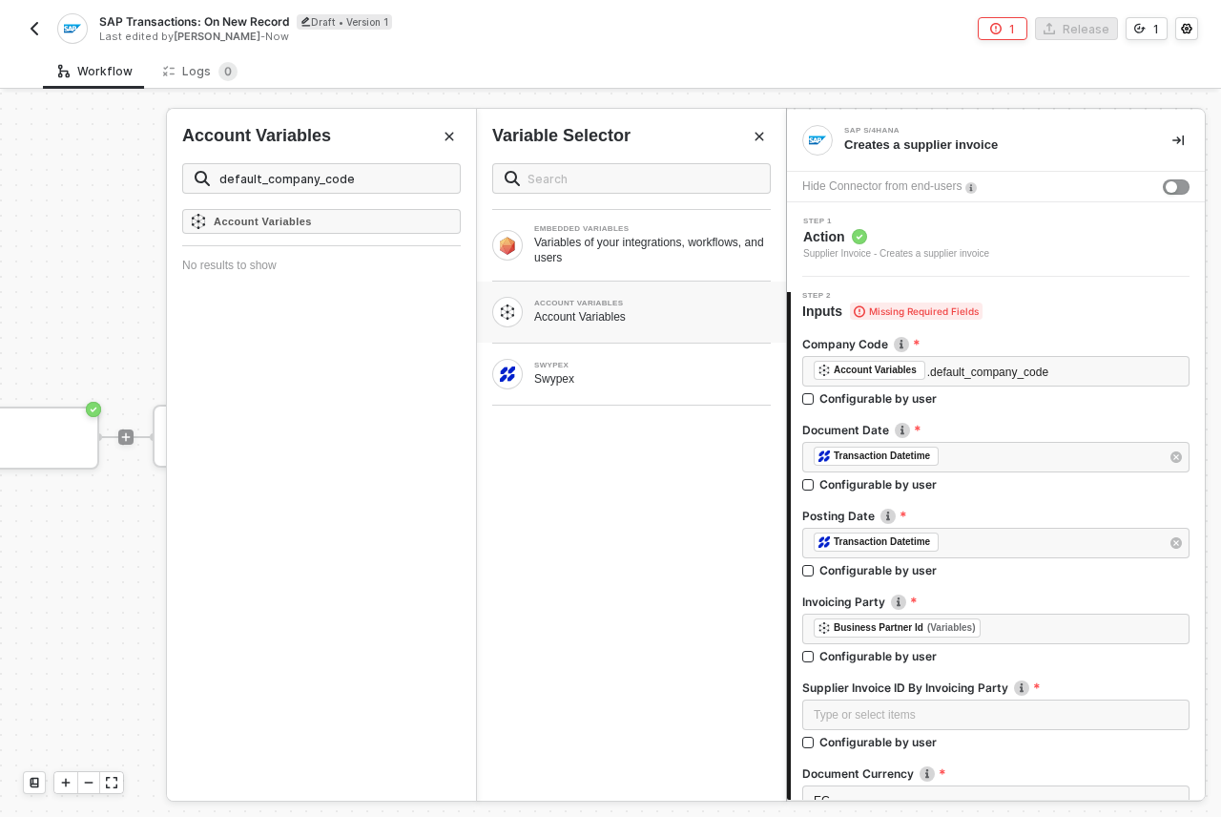
click at [336, 477] on div "Account Variables No results to show" at bounding box center [321, 504] width 309 height 591
click at [933, 372] on span ".default_company_code" at bounding box center [987, 371] width 121 height 13
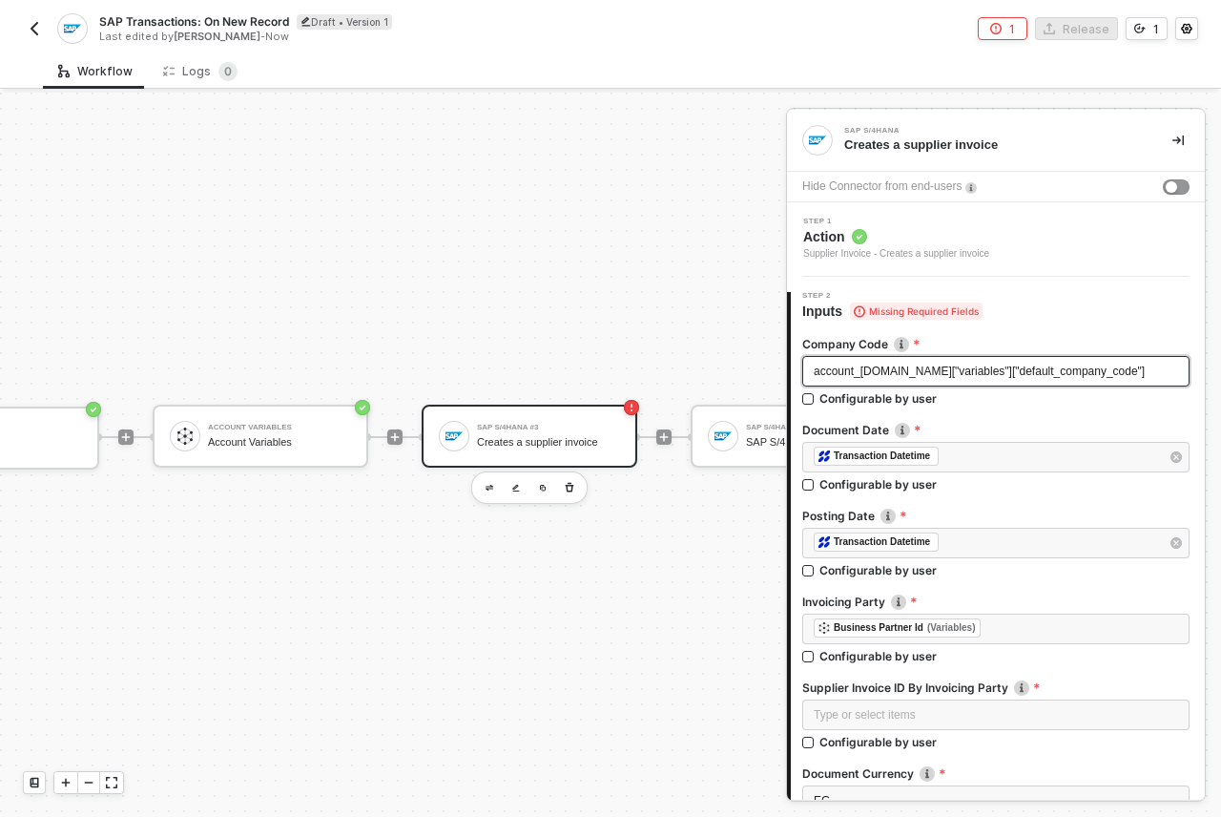
click at [1018, 419] on div at bounding box center [995, 418] width 387 height 8
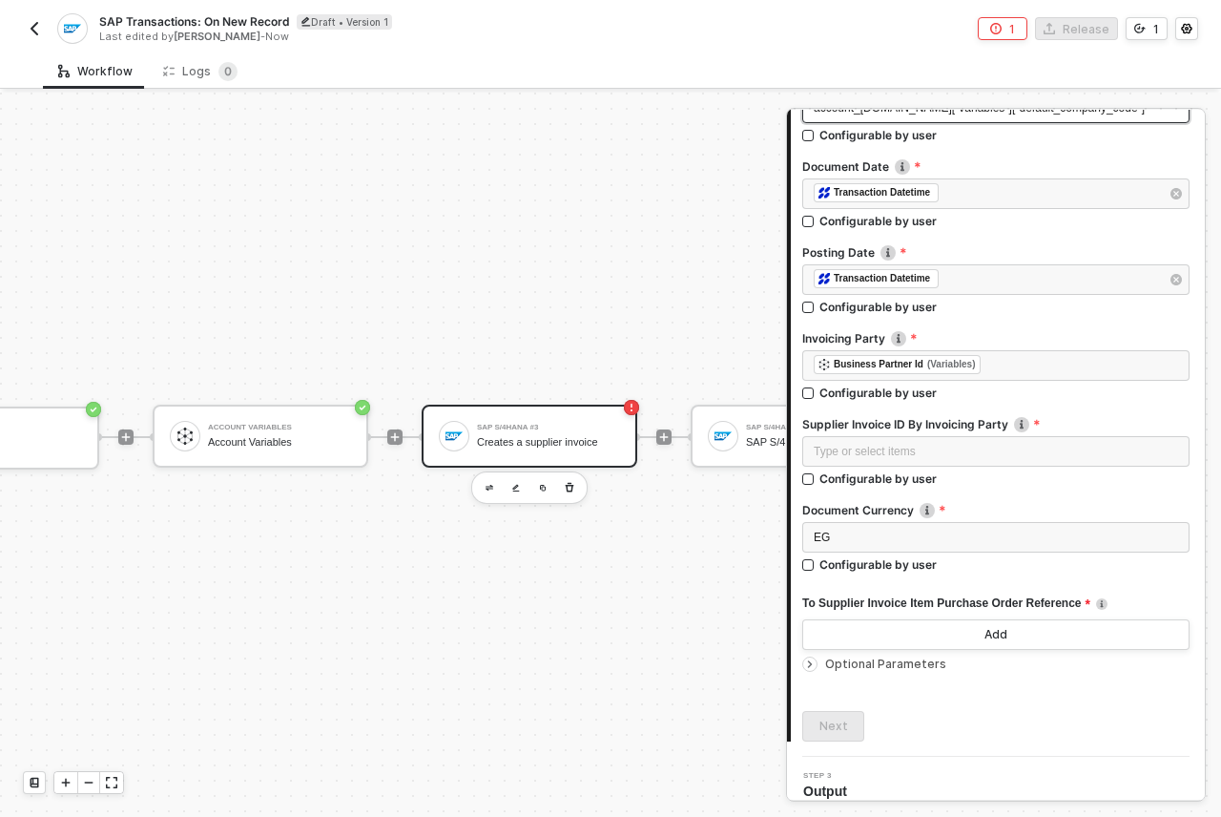
scroll to position [279, 0]
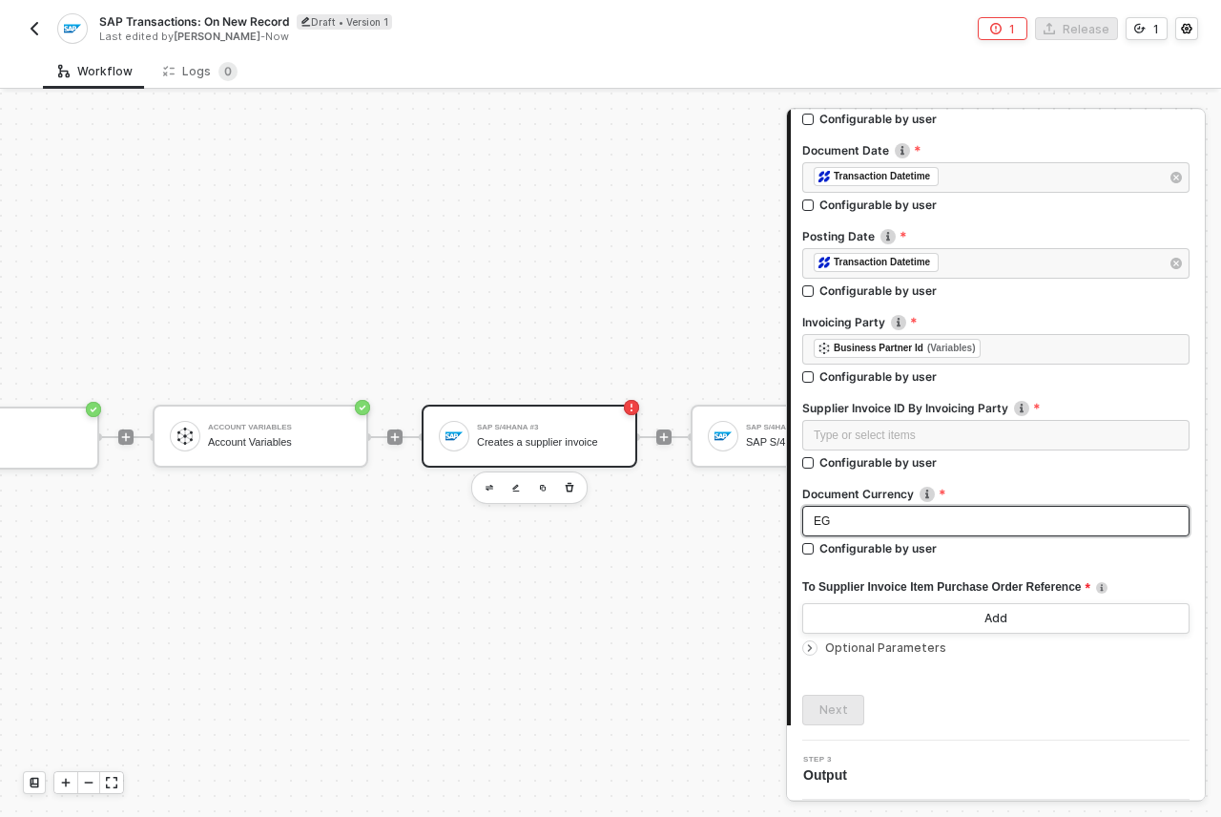
click at [902, 514] on div "EG" at bounding box center [996, 521] width 364 height 18
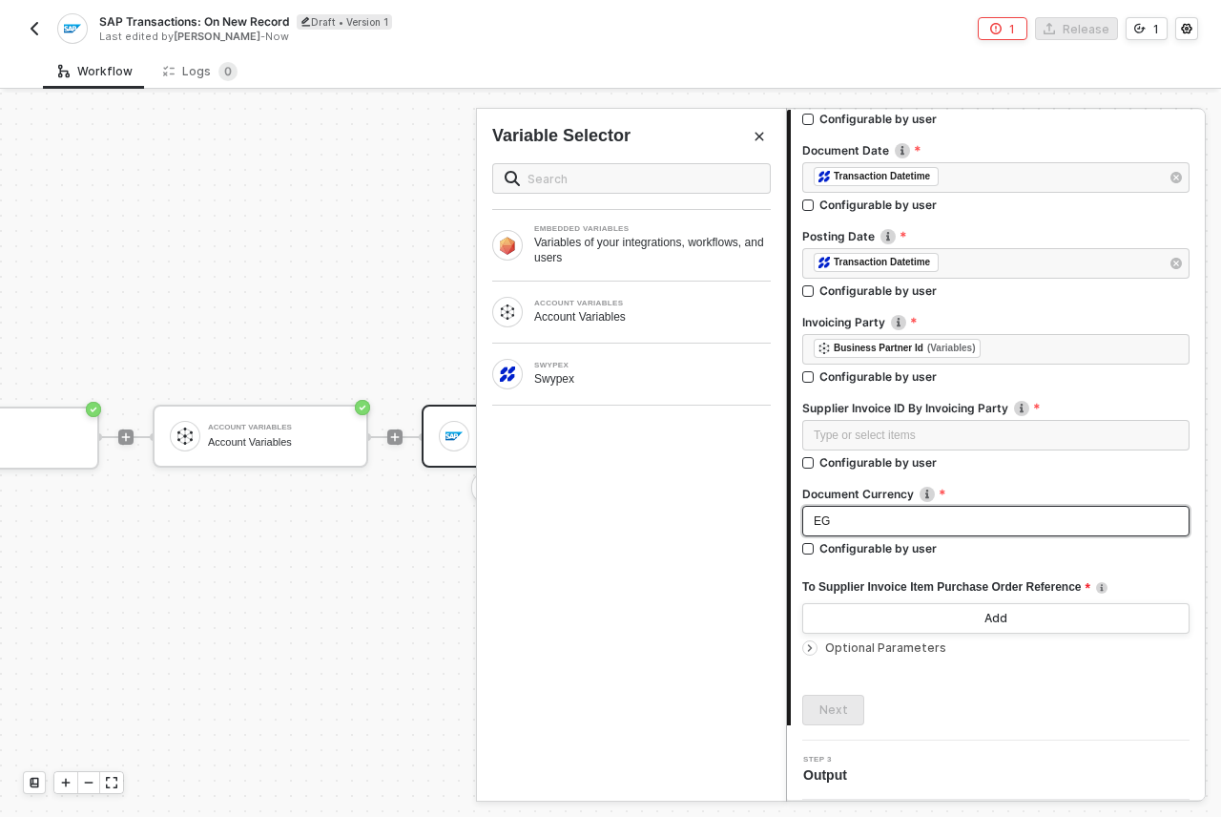
click at [913, 517] on div "EG" at bounding box center [996, 521] width 364 height 18
click at [983, 568] on div at bounding box center [995, 568] width 387 height 8
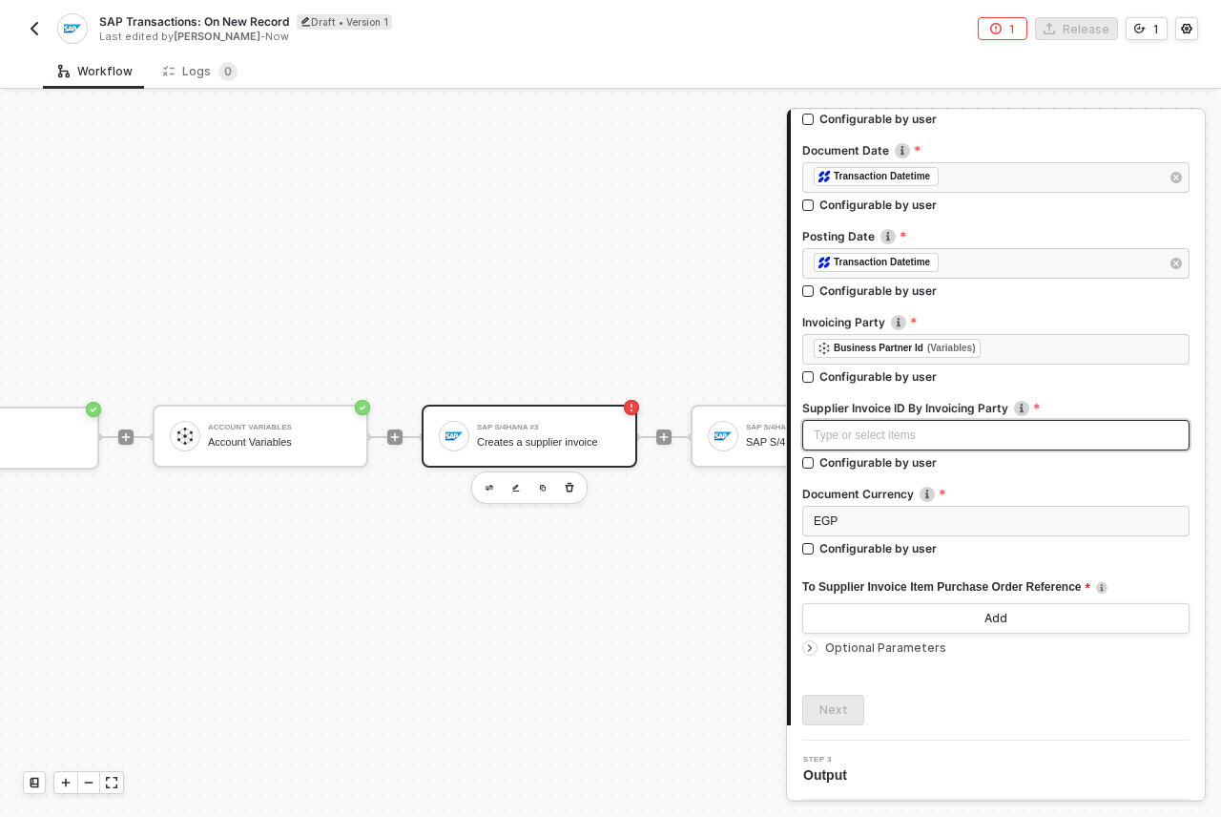
click at [900, 445] on div "Type or select items ﻿" at bounding box center [995, 435] width 387 height 31
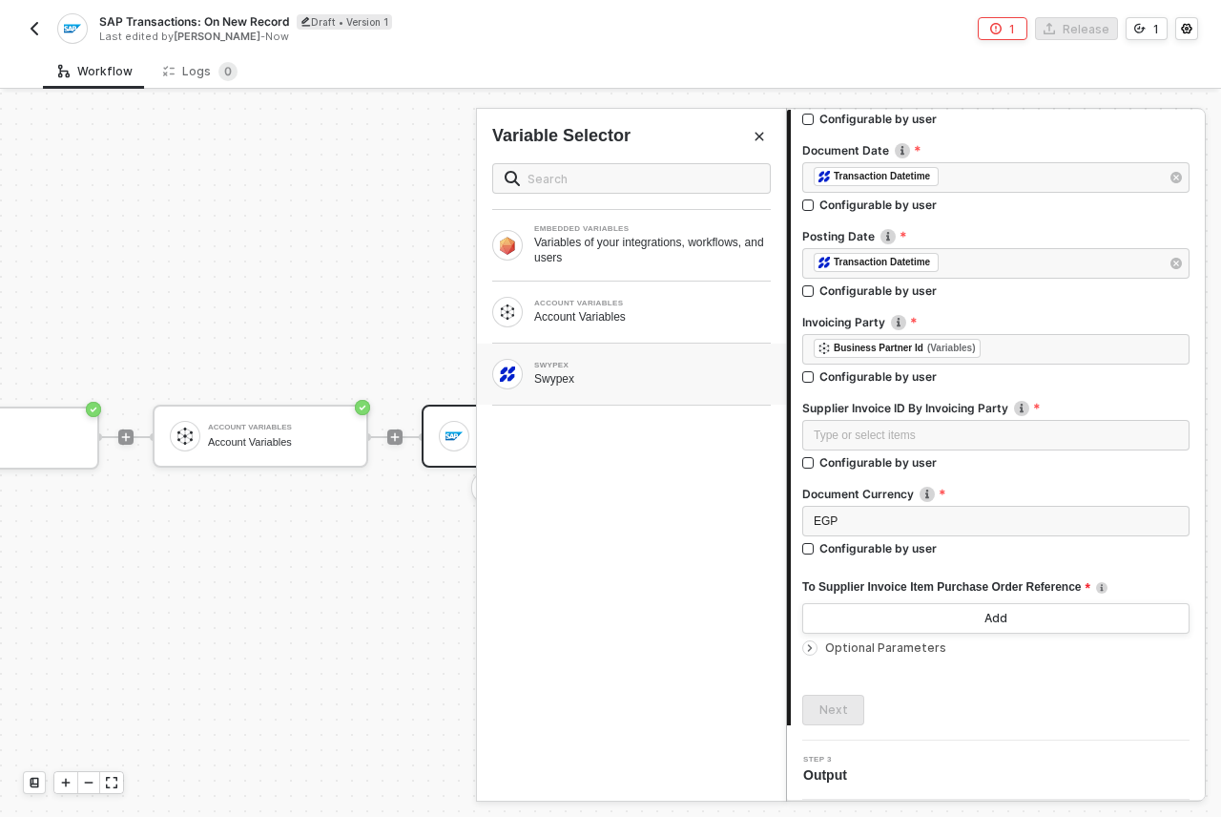
click at [670, 382] on div "Swypex" at bounding box center [652, 378] width 237 height 15
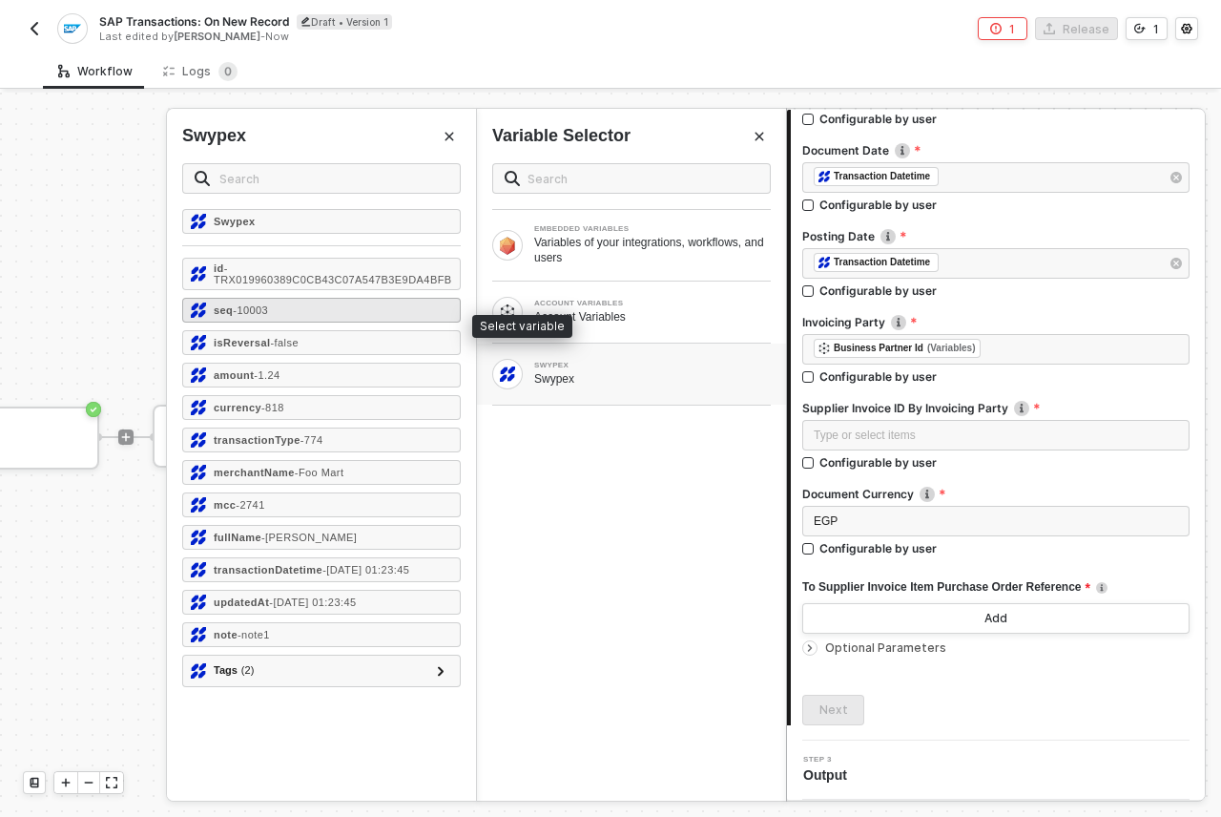
click at [321, 321] on div "seq - 10003" at bounding box center [321, 310] width 279 height 25
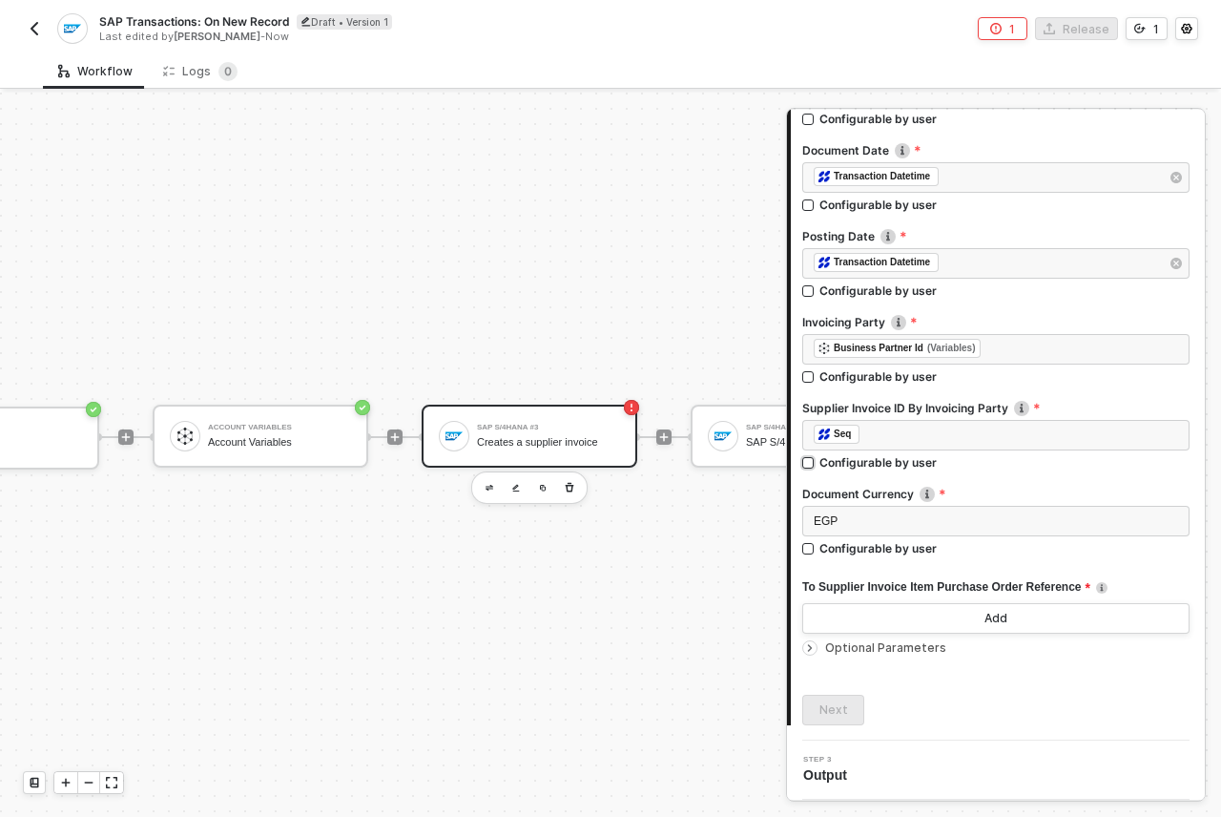
click at [1025, 466] on label "Configurable by user" at bounding box center [995, 462] width 387 height 16
click at [816, 466] on input "Configurable by user" at bounding box center [808, 463] width 13 height 13
checkbox input "true"
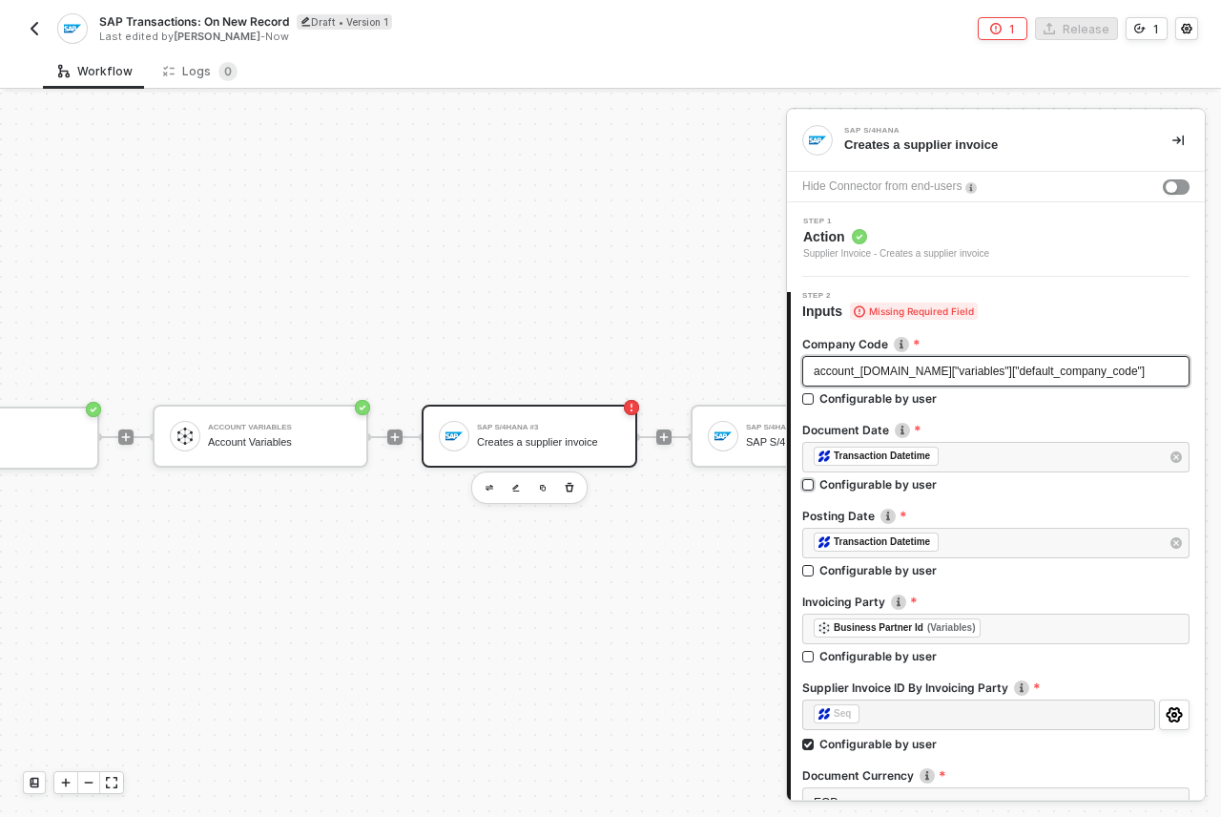
scroll to position [281, 0]
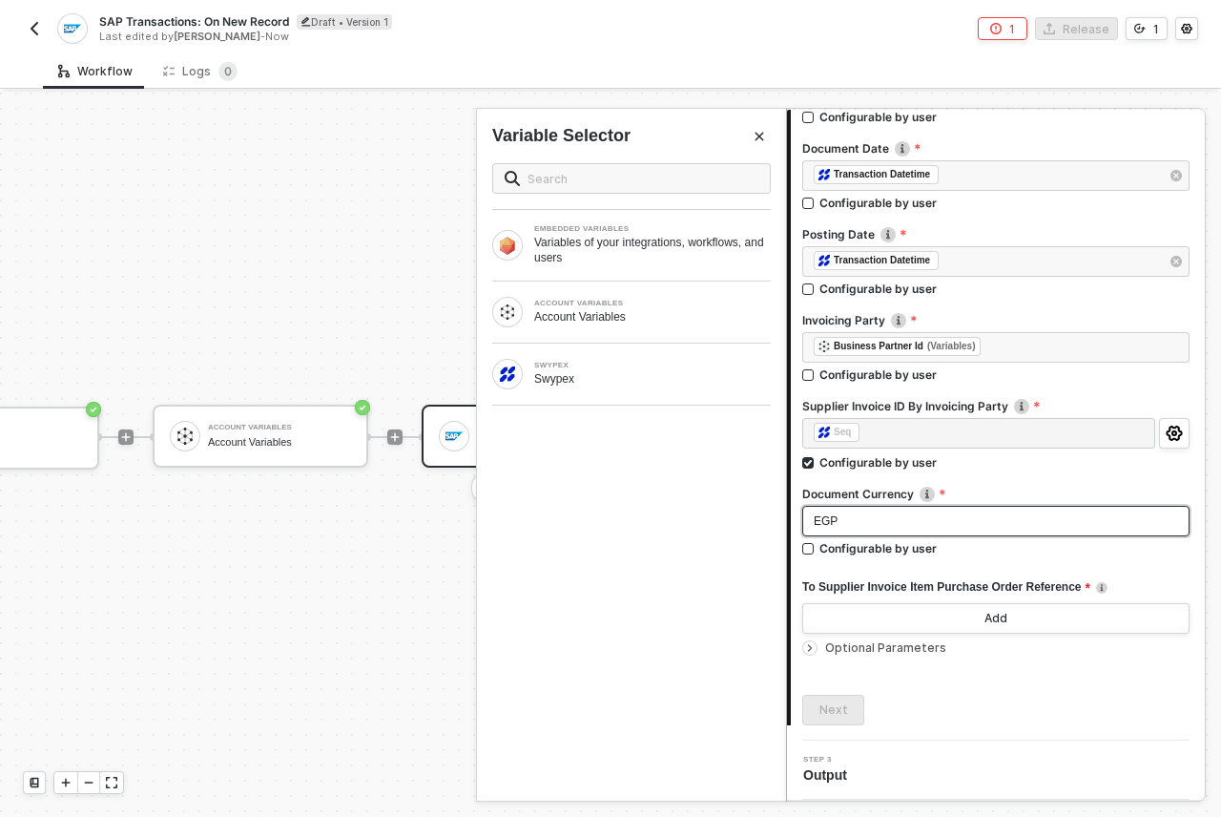
click at [997, 527] on div "EGP" at bounding box center [996, 521] width 364 height 18
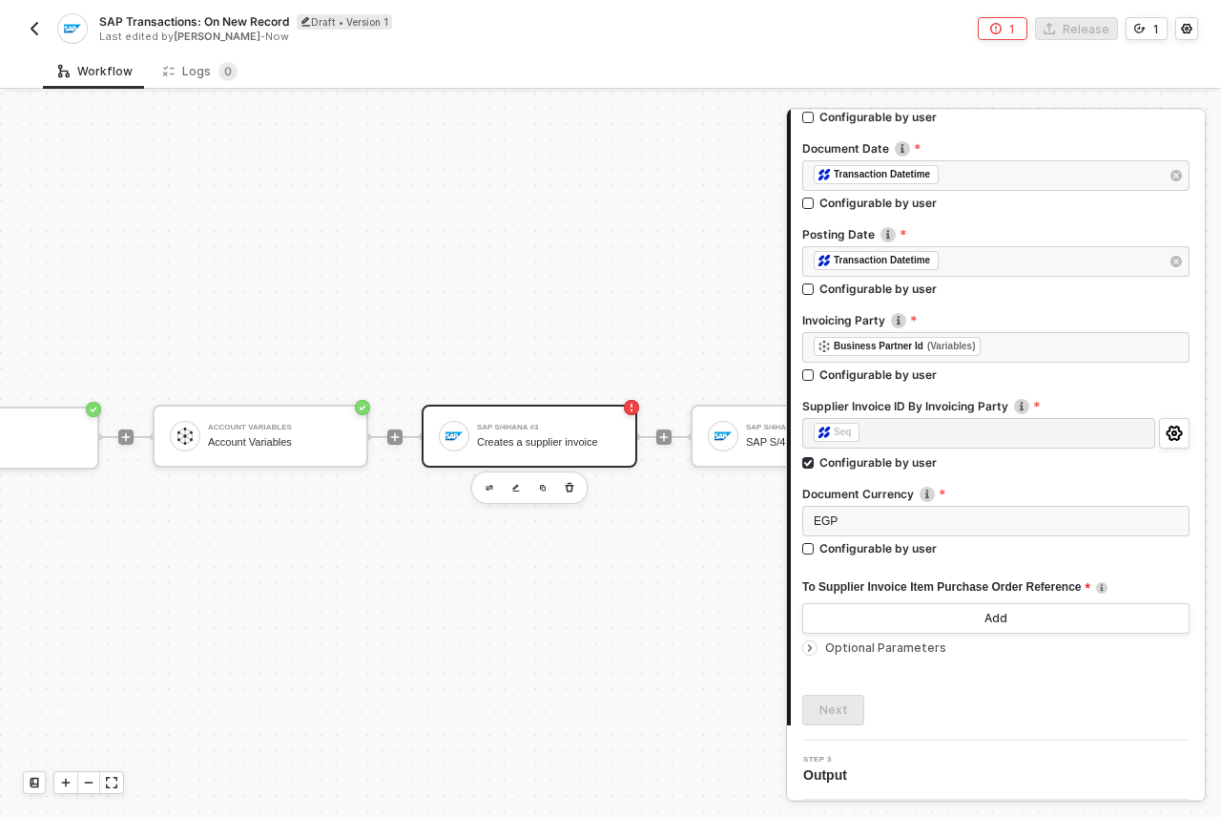
click at [993, 481] on div at bounding box center [995, 482] width 387 height 8
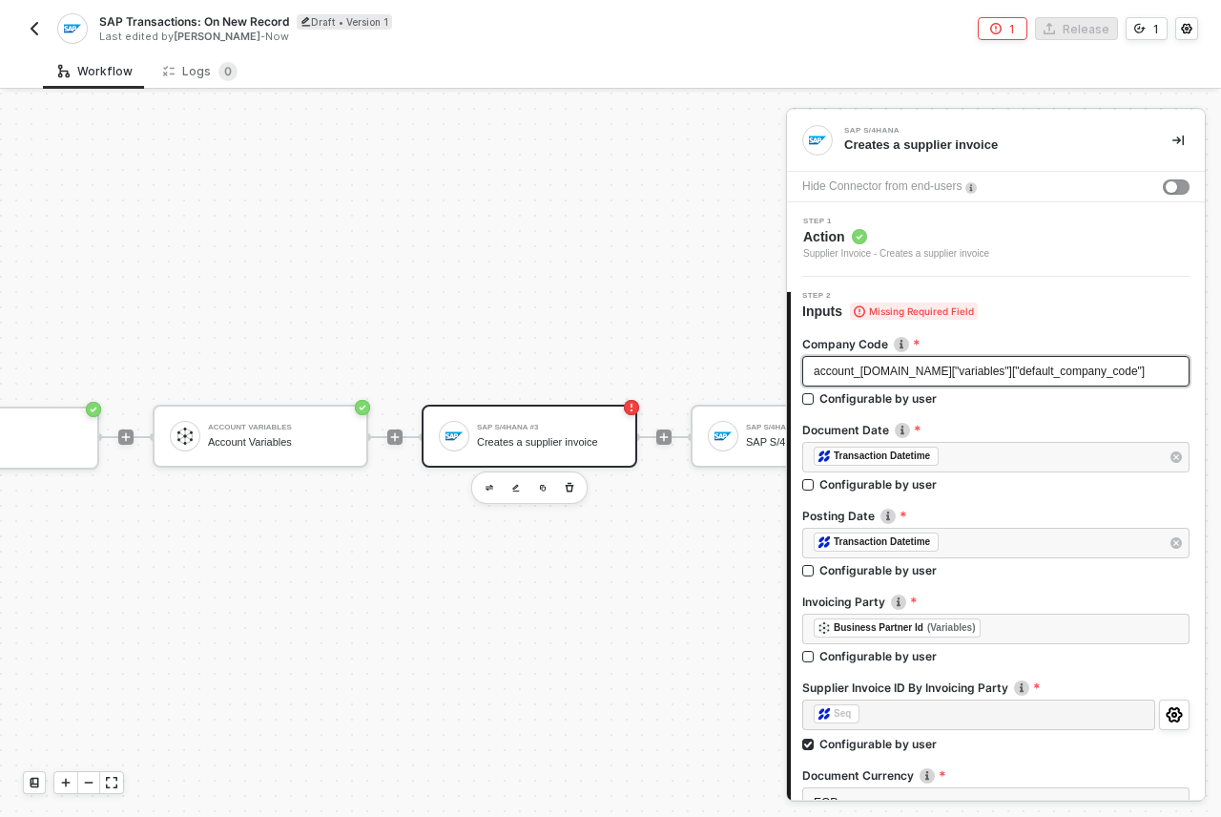
click at [912, 304] on span "Missing Required Field" at bounding box center [914, 310] width 128 height 17
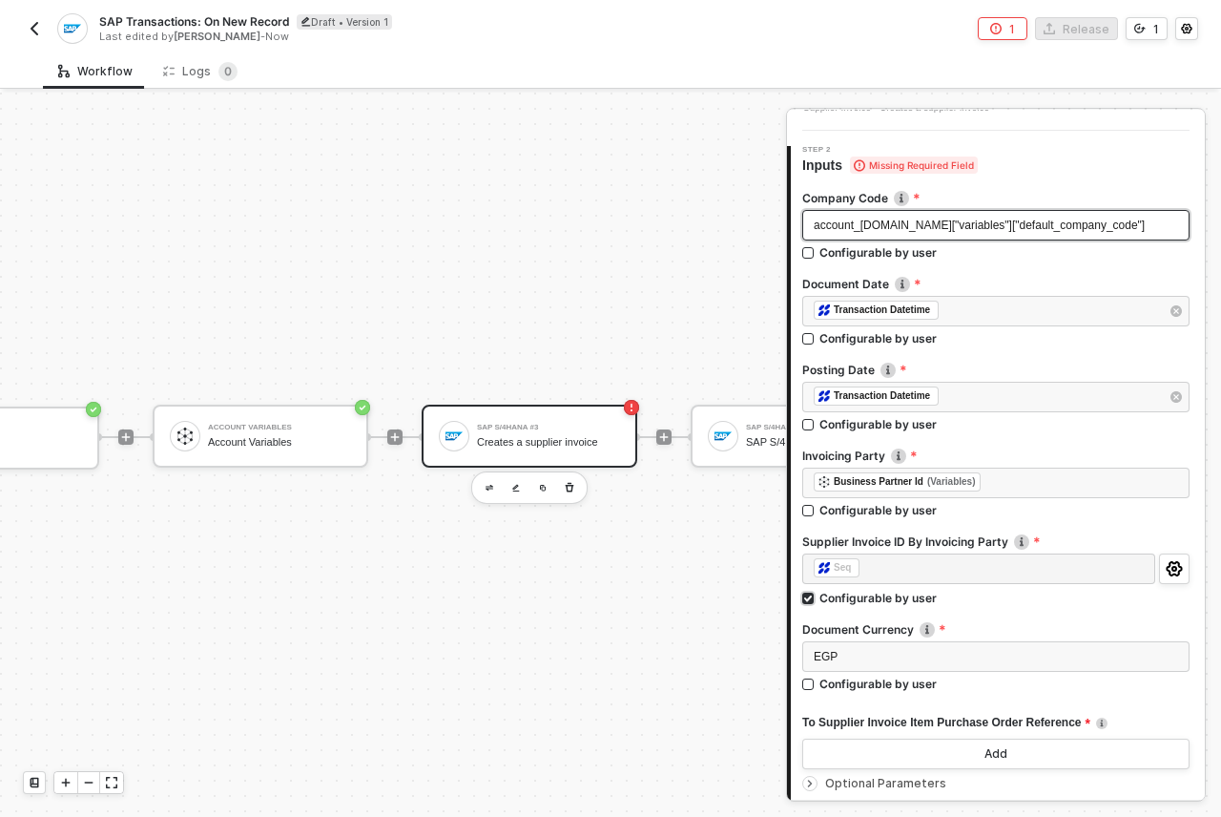
scroll to position [281, 0]
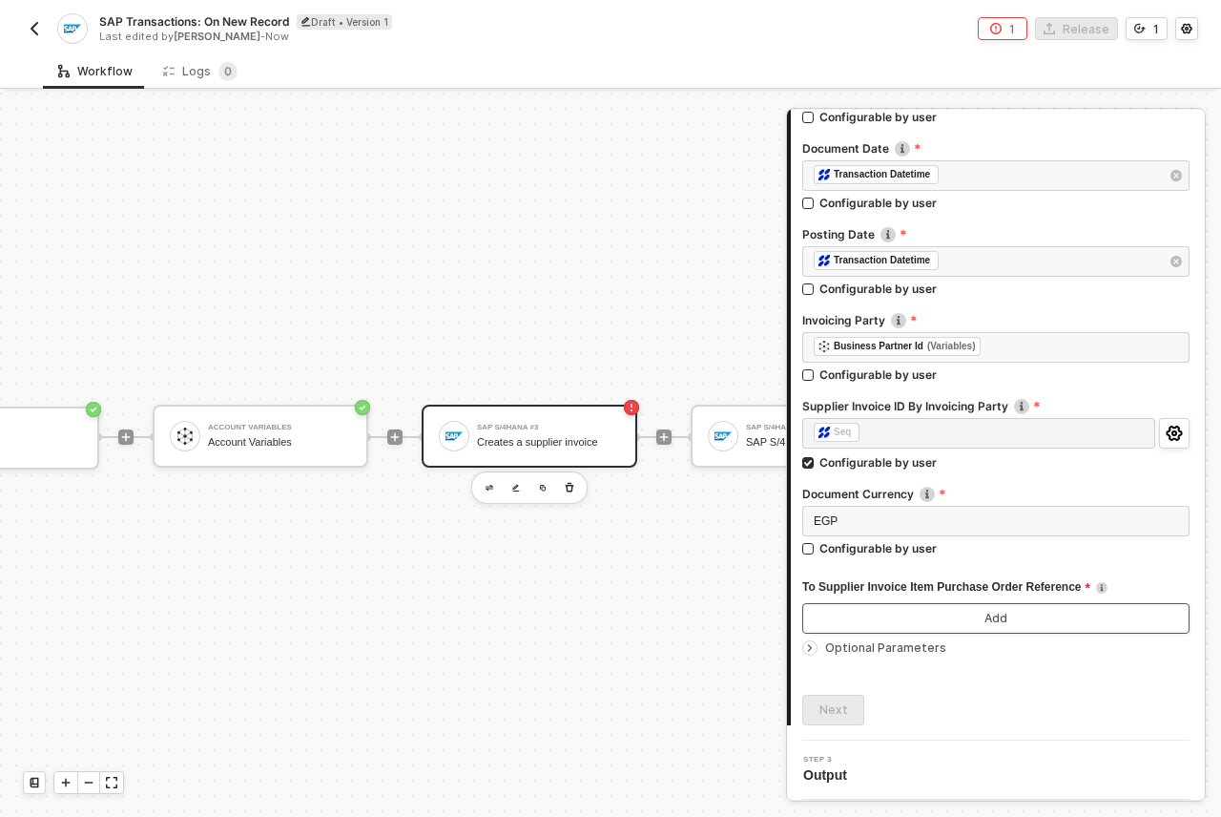
click at [1001, 619] on button "Add" at bounding box center [995, 618] width 387 height 31
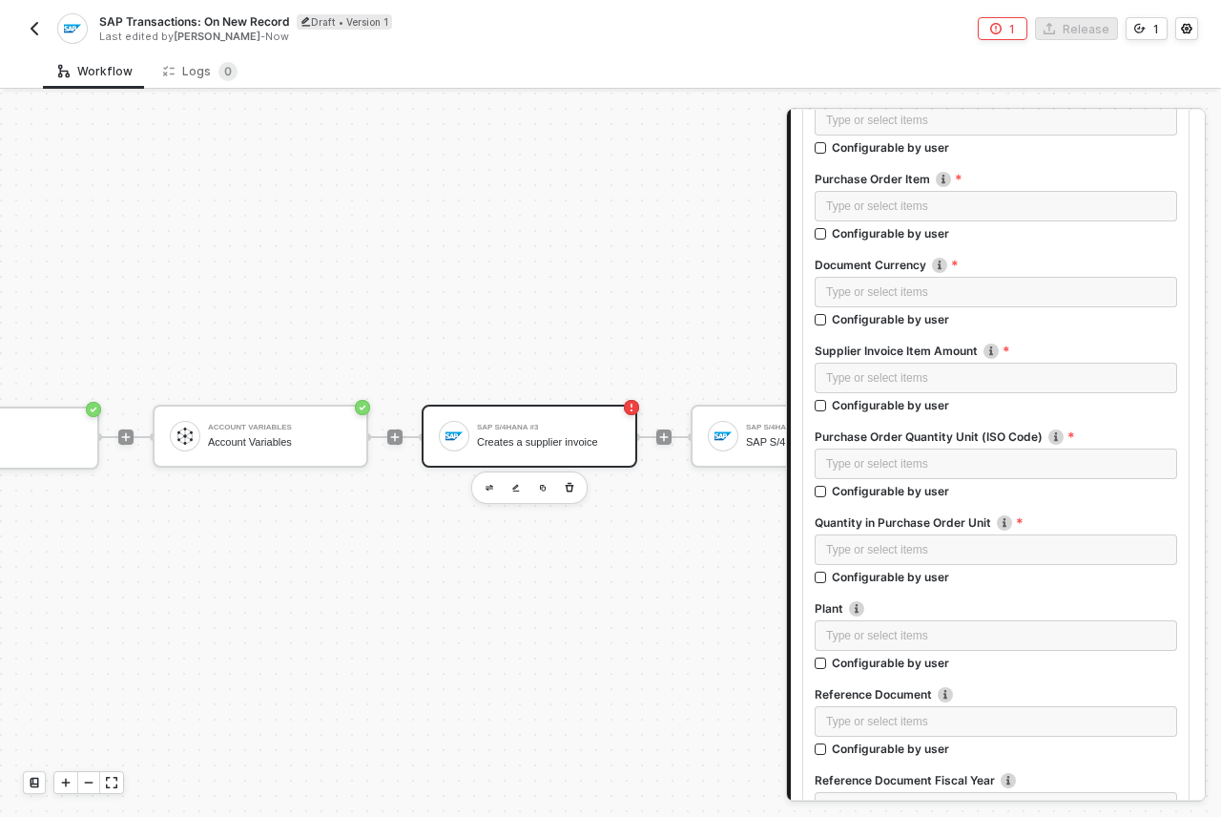
scroll to position [897, 0]
